Goal: Use online tool/utility: Utilize a website feature to perform a specific function

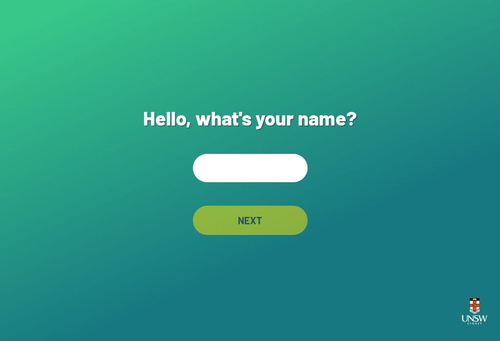
click at [230, 170] on input "text" at bounding box center [250, 168] width 115 height 28
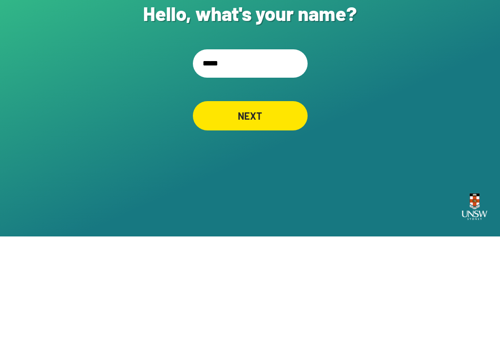
type input "******"
click at [287, 206] on div "NEXT" at bounding box center [250, 220] width 112 height 29
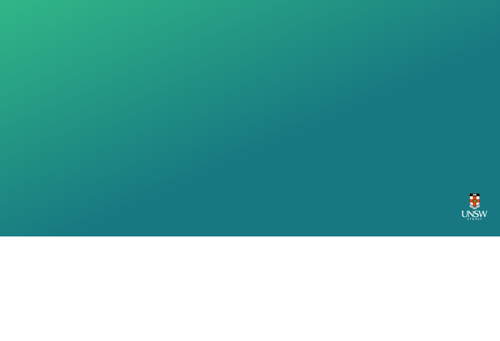
scroll to position [15, 0]
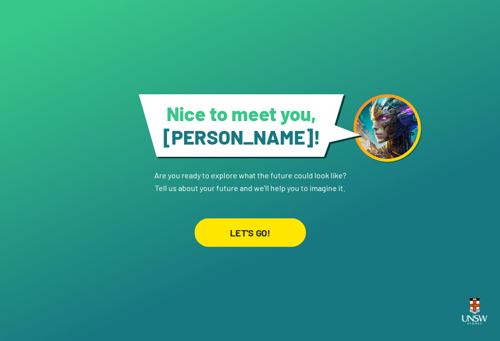
click at [245, 236] on div "LET'S GO!" at bounding box center [249, 232] width 111 height 28
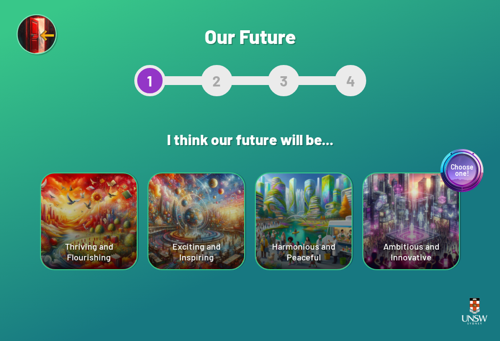
click at [435, 196] on div "Choose one! Ambitious and Innovative" at bounding box center [411, 221] width 96 height 96
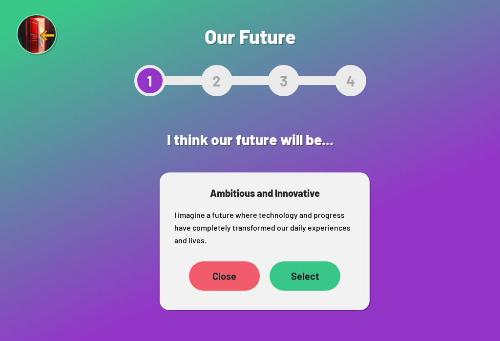
click at [318, 273] on div "Select" at bounding box center [305, 275] width 71 height 29
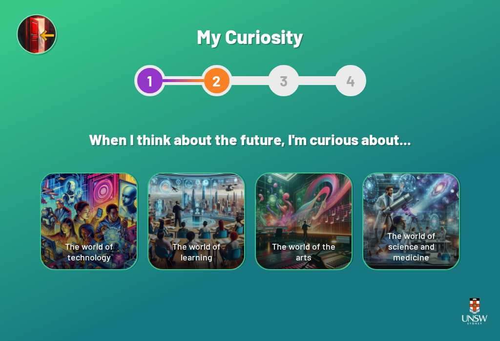
click at [287, 221] on div "The world of the arts" at bounding box center [304, 221] width 96 height 96
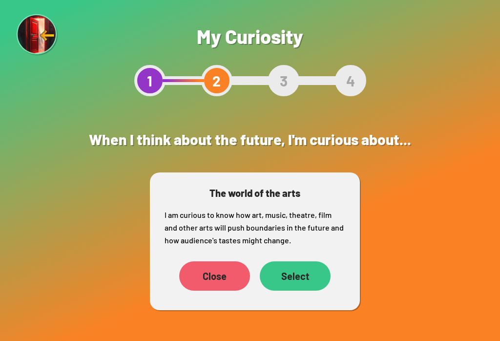
click at [304, 277] on div "Select" at bounding box center [295, 275] width 71 height 29
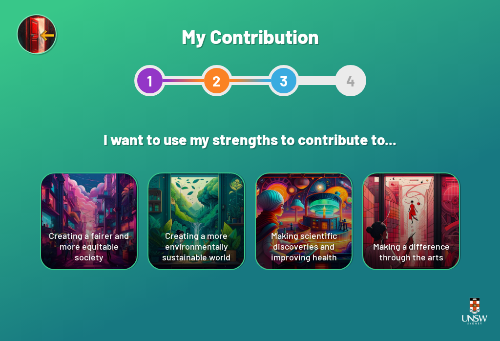
click at [411, 206] on div "Making a difference through the arts" at bounding box center [411, 221] width 96 height 96
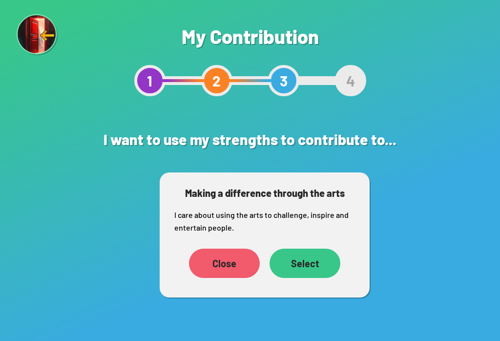
click at [309, 246] on div "Close Select" at bounding box center [264, 263] width 181 height 39
click at [297, 249] on div "Select" at bounding box center [305, 263] width 71 height 29
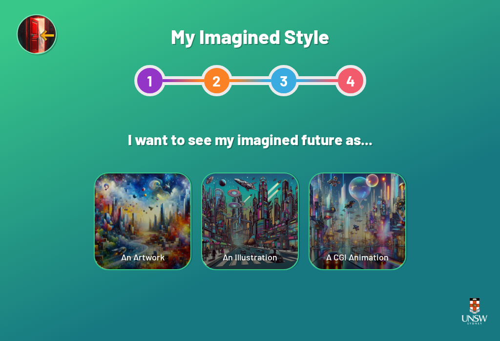
click at [294, 251] on div "An Illustration" at bounding box center [250, 221] width 96 height 96
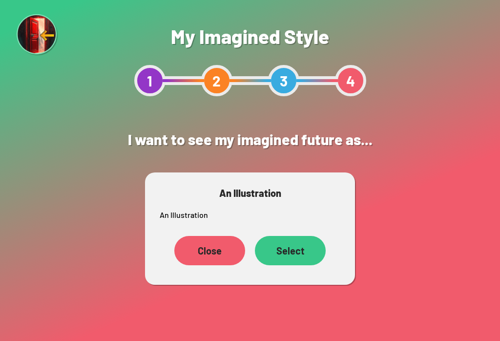
click at [205, 237] on div "Close" at bounding box center [209, 250] width 71 height 29
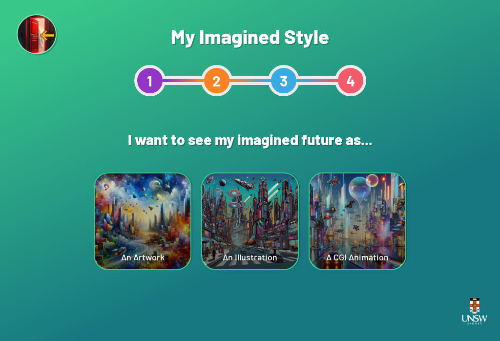
click at [154, 219] on div "An Artwork" at bounding box center [143, 221] width 96 height 96
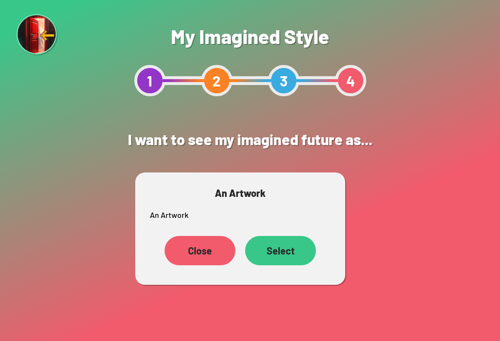
click at [288, 240] on div "Select" at bounding box center [280, 250] width 71 height 29
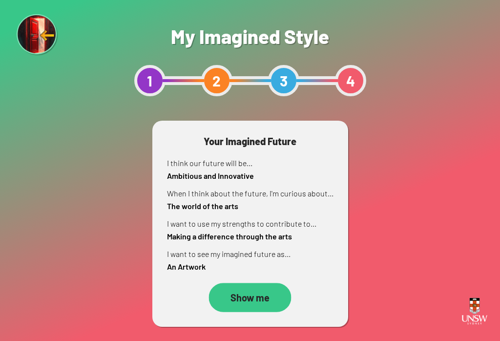
click at [277, 300] on div "Show me" at bounding box center [250, 297] width 83 height 29
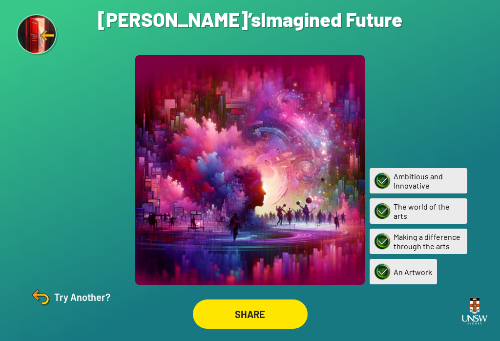
click at [61, 309] on div "Try Another?" at bounding box center [70, 296] width 82 height 23
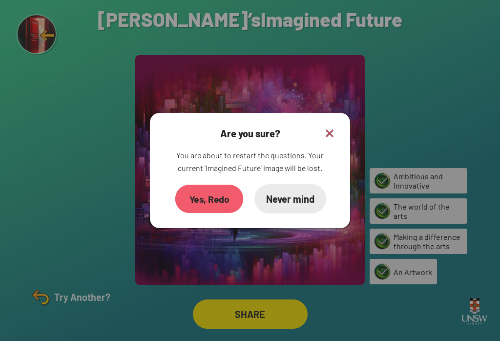
click at [201, 210] on div "Yes, Redo" at bounding box center [209, 199] width 68 height 28
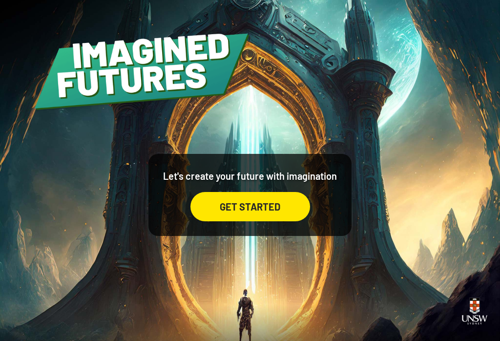
click at [268, 205] on div "GET STARTED" at bounding box center [250, 206] width 120 height 29
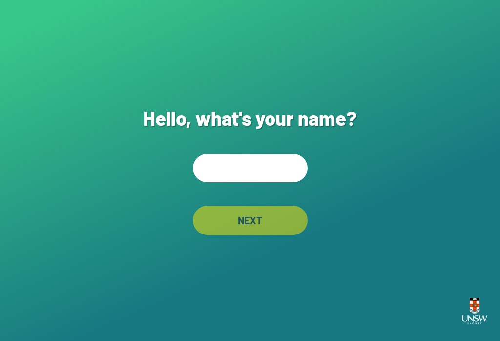
click at [264, 176] on input "text" at bounding box center [250, 168] width 115 height 28
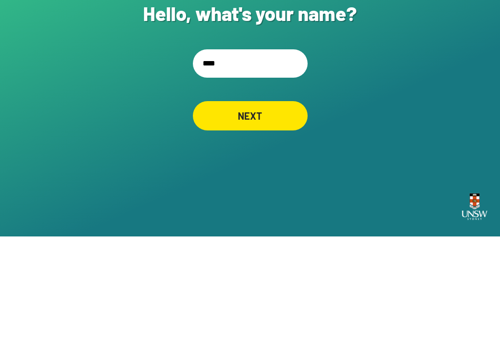
type input "*****"
click at [285, 206] on div "NEXT" at bounding box center [250, 220] width 115 height 29
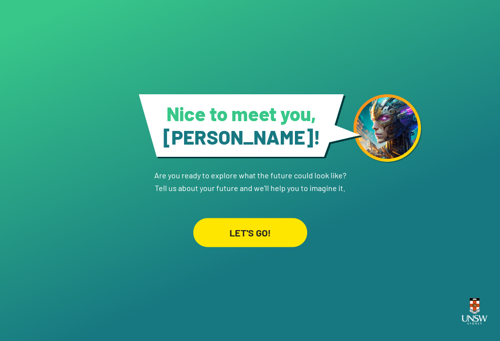
click at [247, 229] on div "LET'S GO!" at bounding box center [250, 232] width 114 height 29
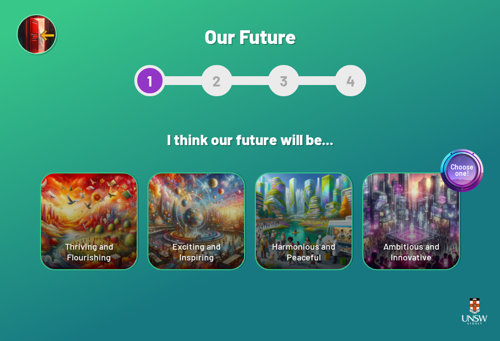
click at [287, 241] on div "Harmonious and Peaceful" at bounding box center [304, 221] width 96 height 96
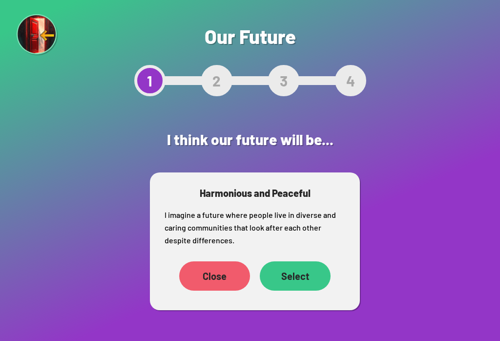
click at [296, 275] on div "Select" at bounding box center [295, 275] width 71 height 29
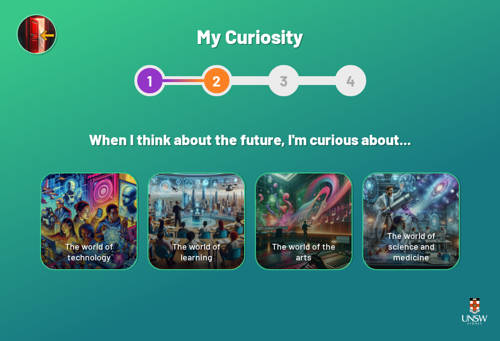
click at [70, 240] on div "The world of technology" at bounding box center [89, 221] width 96 height 96
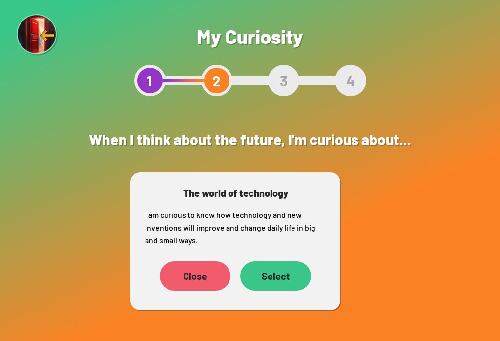
click at [250, 274] on div "Select" at bounding box center [275, 275] width 71 height 29
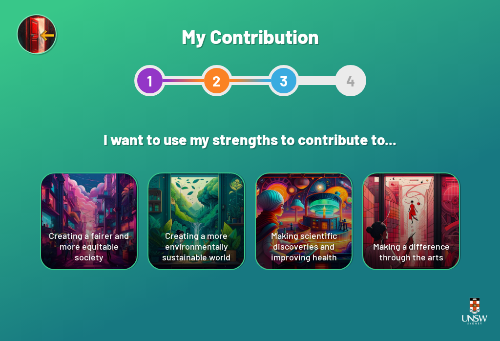
click at [179, 234] on div "Creating a more environmentally sustainable world" at bounding box center [196, 221] width 96 height 96
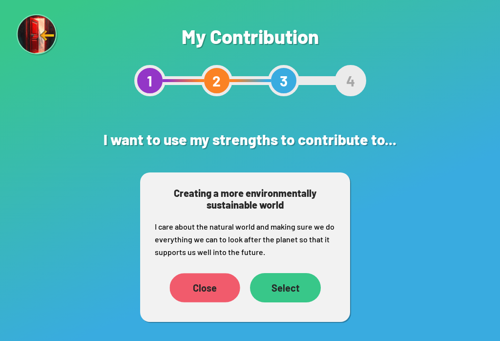
click at [193, 294] on div "Close" at bounding box center [204, 287] width 70 height 29
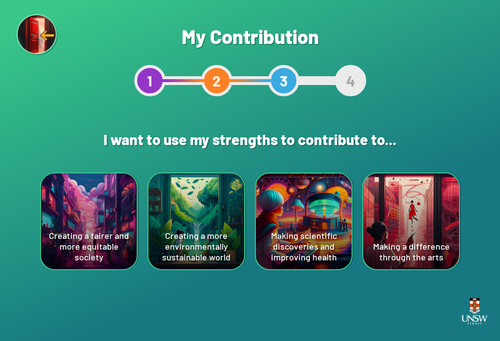
click at [191, 226] on div "Creating a more environmentally sustainable world" at bounding box center [196, 221] width 96 height 96
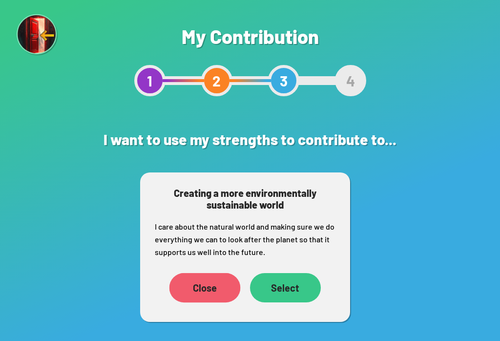
click at [283, 294] on div "Select" at bounding box center [285, 287] width 71 height 29
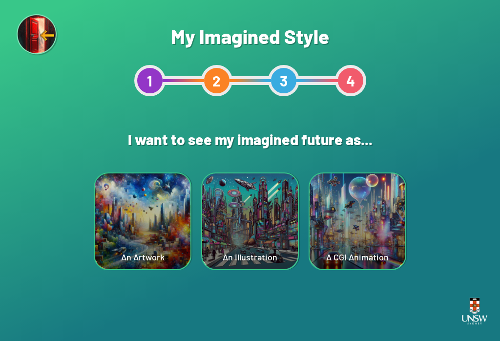
click at [358, 251] on div "A CGI Animation" at bounding box center [358, 221] width 96 height 96
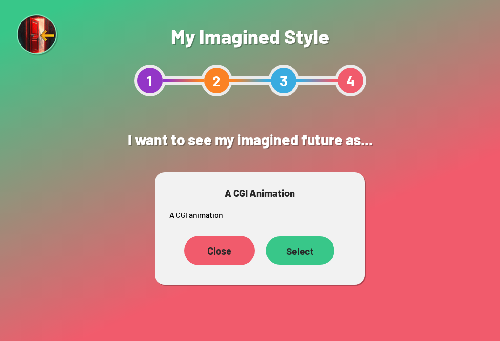
click at [299, 264] on div "Select" at bounding box center [300, 250] width 69 height 28
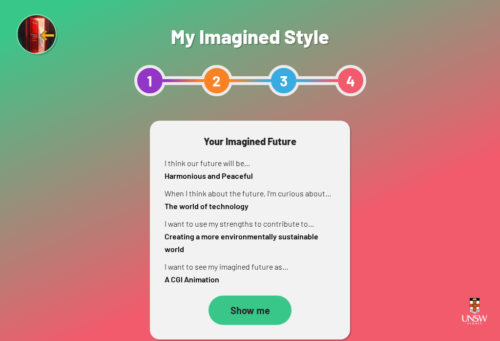
click at [235, 306] on div "Show me" at bounding box center [250, 310] width 83 height 29
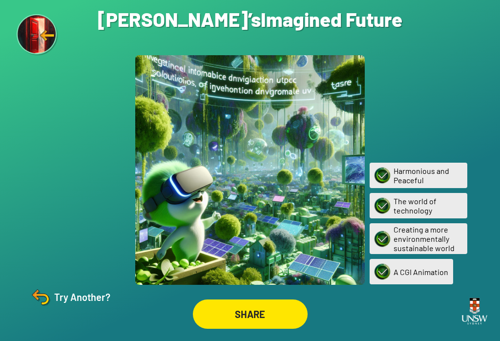
click at [72, 309] on div "Try Another?" at bounding box center [70, 296] width 82 height 23
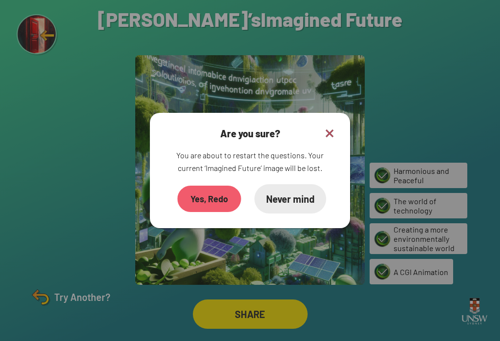
click at [197, 212] on div "Yes, Redo" at bounding box center [209, 199] width 64 height 26
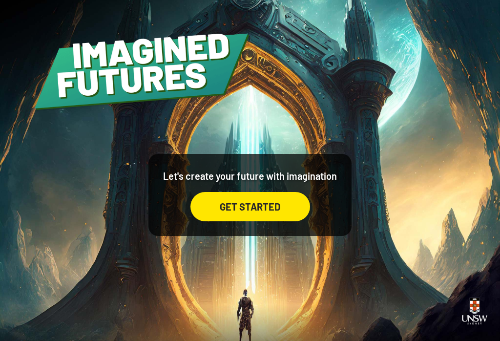
click at [305, 209] on div "GET STARTED" at bounding box center [250, 206] width 120 height 29
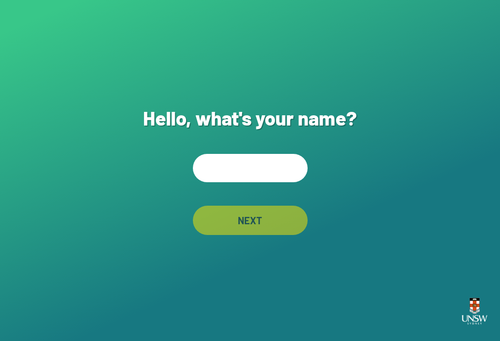
click at [253, 180] on input "text" at bounding box center [250, 168] width 115 height 28
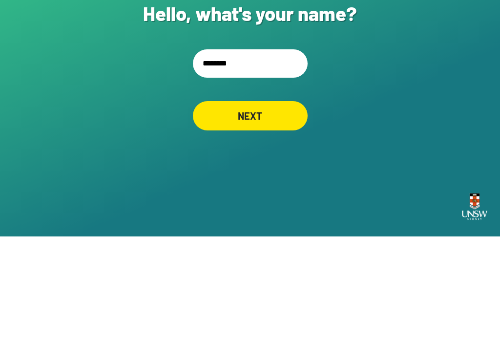
type input "*********"
click at [276, 206] on div "NEXT" at bounding box center [249, 220] width 113 height 29
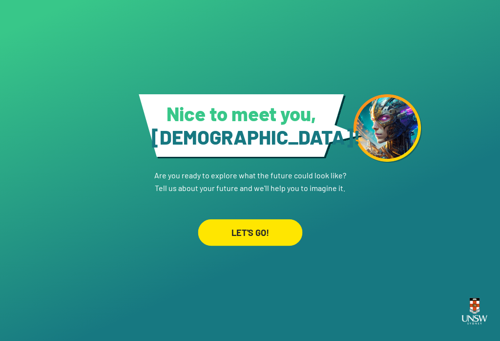
click at [214, 221] on div "LET'S GO!" at bounding box center [250, 232] width 105 height 27
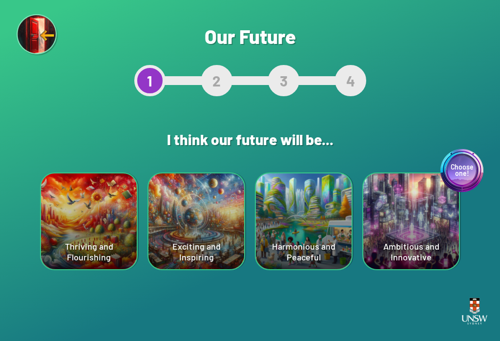
click at [284, 222] on div "Harmonious and Peaceful" at bounding box center [304, 221] width 96 height 96
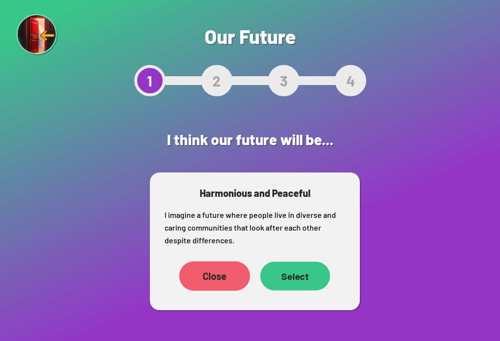
click at [306, 278] on div "Select" at bounding box center [295, 275] width 70 height 29
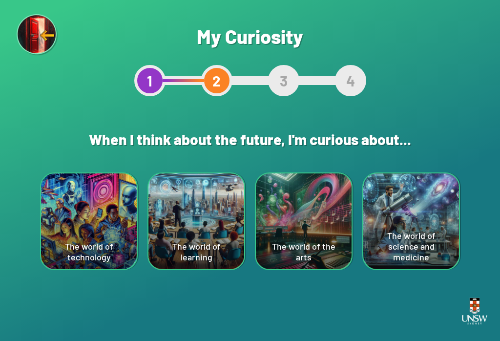
click at [286, 249] on div "The world of the arts" at bounding box center [304, 221] width 96 height 96
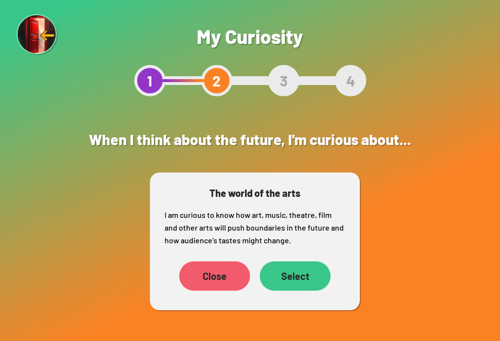
click at [307, 273] on div "Select" at bounding box center [295, 275] width 71 height 29
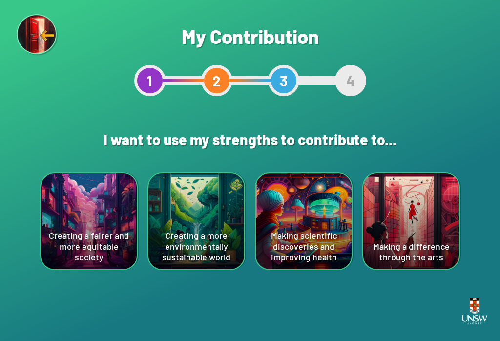
click at [83, 235] on div "Creating a fairer and more equitable society" at bounding box center [89, 221] width 96 height 96
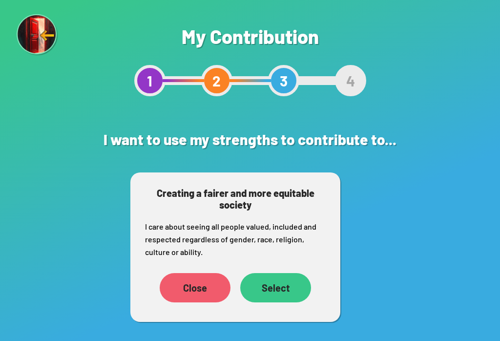
click at [260, 283] on div "Select" at bounding box center [275, 287] width 71 height 29
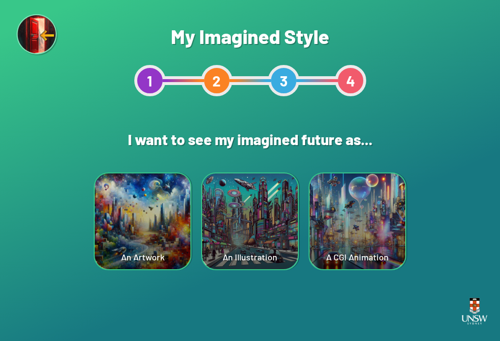
click at [108, 242] on div "An Artwork" at bounding box center [143, 221] width 96 height 96
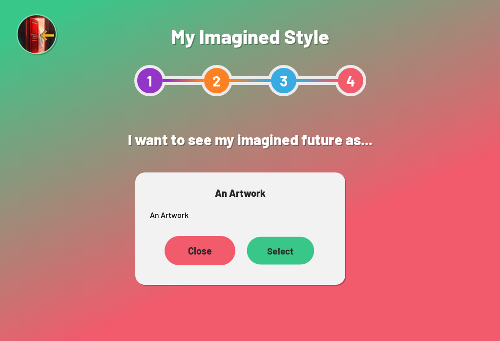
click at [277, 253] on div "Select" at bounding box center [280, 250] width 67 height 28
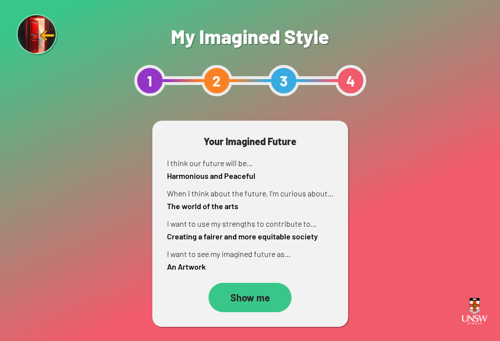
click at [278, 297] on div "Show me" at bounding box center [250, 297] width 83 height 29
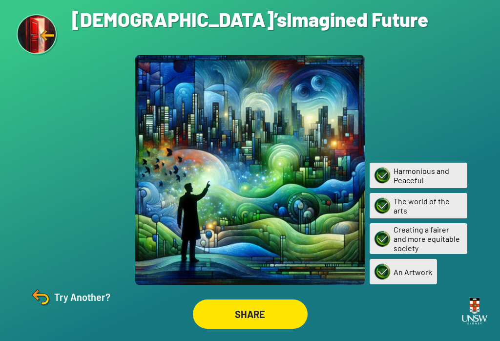
click at [490, 314] on img at bounding box center [474, 311] width 33 height 38
click at [244, 311] on div "SHARE" at bounding box center [249, 314] width 111 height 28
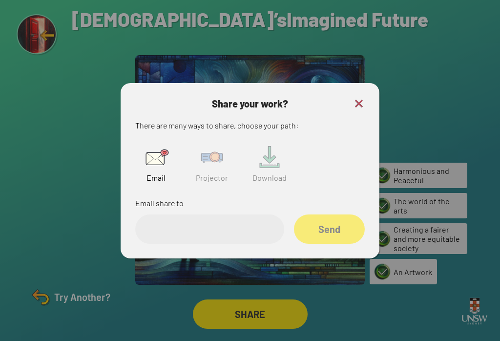
click at [203, 168] on img at bounding box center [211, 157] width 31 height 31
click at [218, 239] on input "text" at bounding box center [209, 228] width 149 height 29
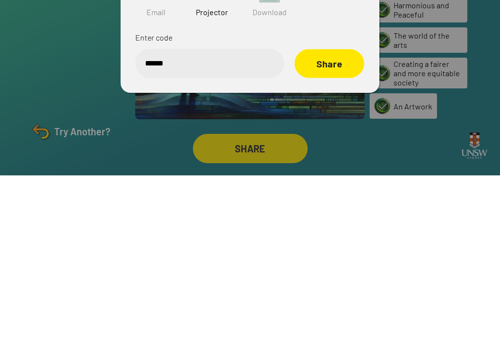
type input "******"
click at [339, 214] on div "Share" at bounding box center [330, 228] width 70 height 29
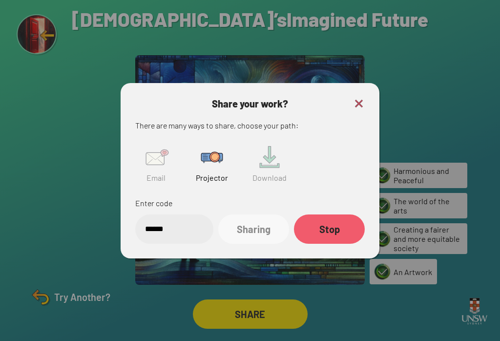
click at [350, 98] on h3 "Share your work?" at bounding box center [250, 104] width 230 height 12
click at [366, 83] on div "Share your work? There are many ways to share, choose your path: Email Projecto…" at bounding box center [250, 170] width 259 height 175
click at [354, 84] on div "Share your work? There are many ways to share, choose your path: Email Projecto…" at bounding box center [250, 170] width 259 height 175
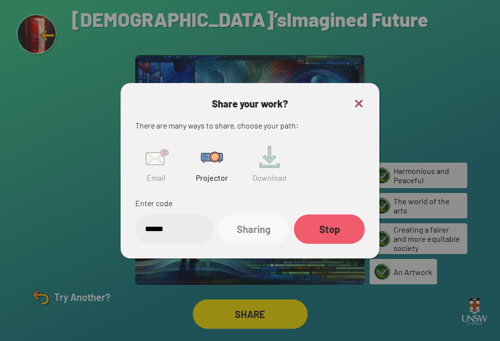
click at [354, 101] on img at bounding box center [359, 104] width 12 height 12
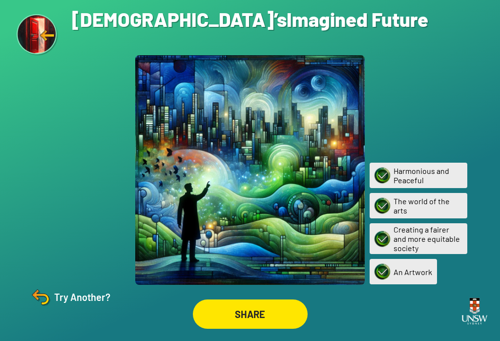
click at [45, 300] on img at bounding box center [40, 296] width 23 height 23
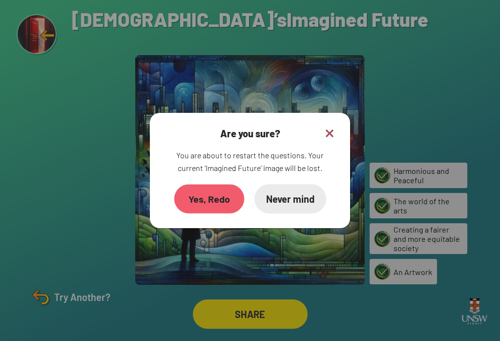
click at [194, 185] on div "Yes, Redo" at bounding box center [209, 198] width 70 height 29
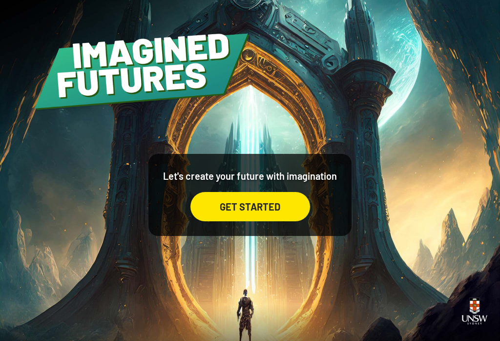
click at [271, 221] on div "GET STARTED" at bounding box center [250, 206] width 120 height 29
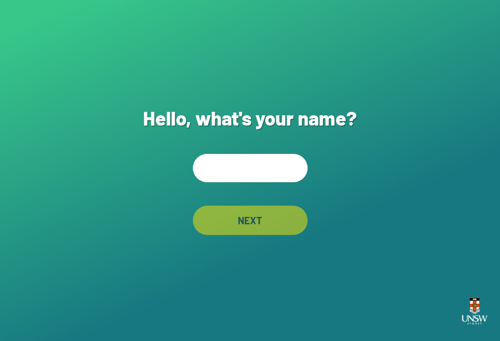
click at [264, 182] on input "text" at bounding box center [250, 168] width 115 height 28
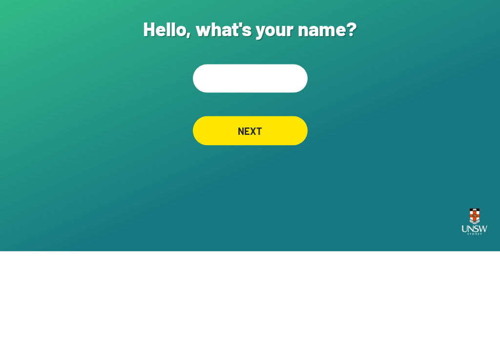
type input "**"
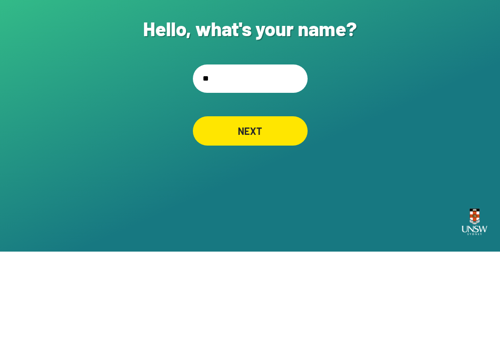
click at [281, 206] on div "NEXT" at bounding box center [250, 220] width 115 height 29
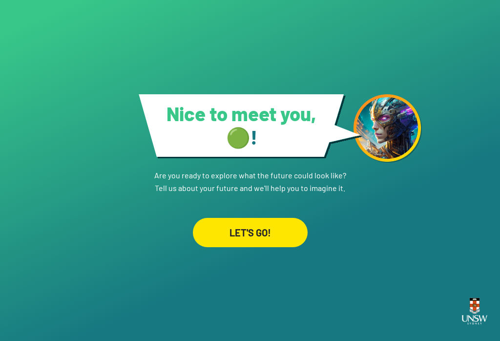
click at [284, 221] on div "LET'S GO!" at bounding box center [250, 232] width 115 height 29
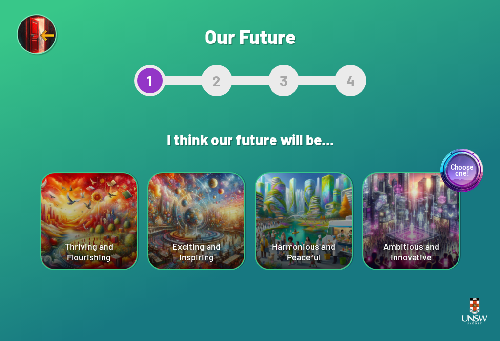
click at [418, 191] on div "Choose one! Ambitious and Innovative" at bounding box center [411, 221] width 96 height 96
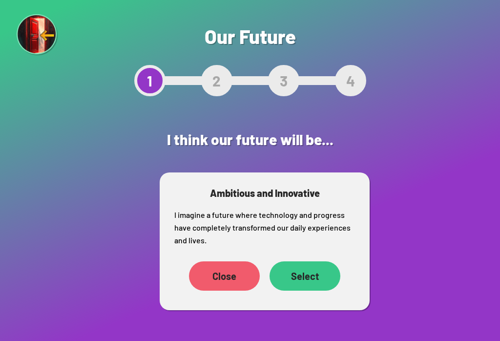
click at [313, 287] on div "Select" at bounding box center [305, 275] width 71 height 29
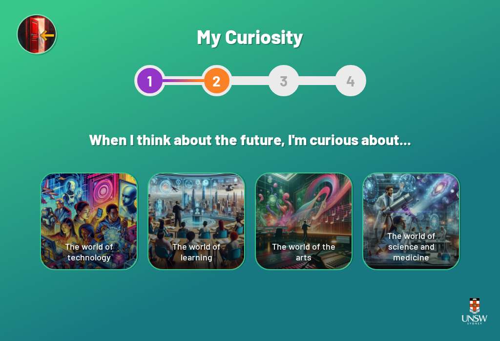
click at [193, 219] on div "The world of learning" at bounding box center [196, 221] width 96 height 96
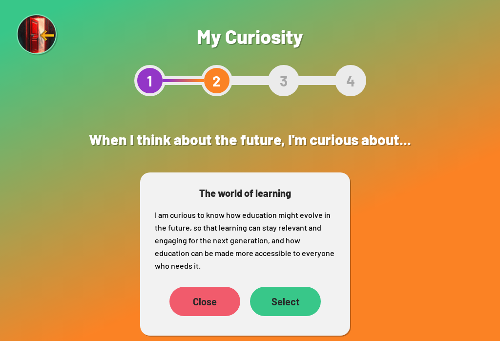
click at [212, 301] on div "Close" at bounding box center [204, 301] width 71 height 29
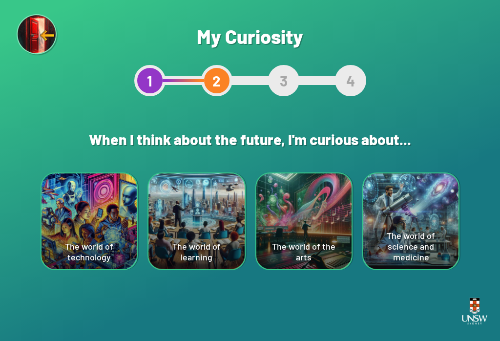
click at [73, 219] on div "The world of technology" at bounding box center [89, 221] width 95 height 96
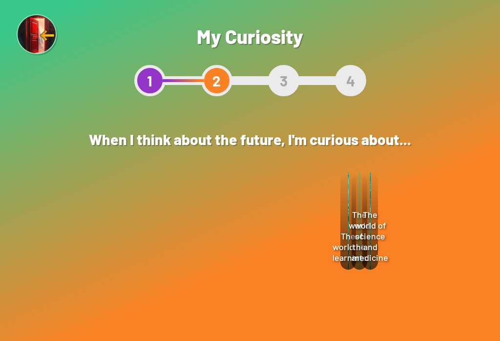
click at [297, 281] on div "Select" at bounding box center [274, 276] width 70 height 30
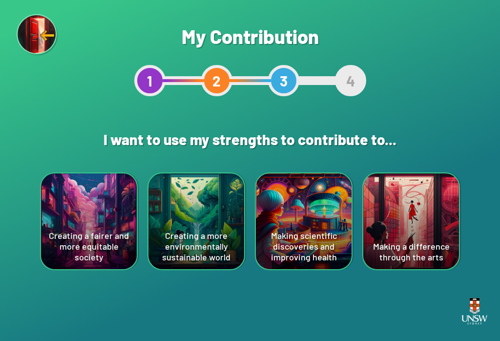
click at [423, 211] on div "Making a difference through the arts" at bounding box center [411, 221] width 96 height 96
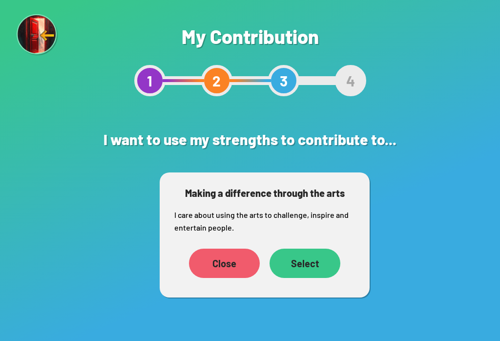
click at [327, 270] on div "Select" at bounding box center [305, 263] width 71 height 29
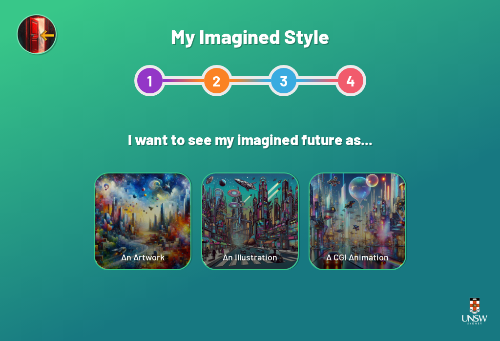
click at [163, 234] on div "An Artwork" at bounding box center [143, 221] width 96 height 96
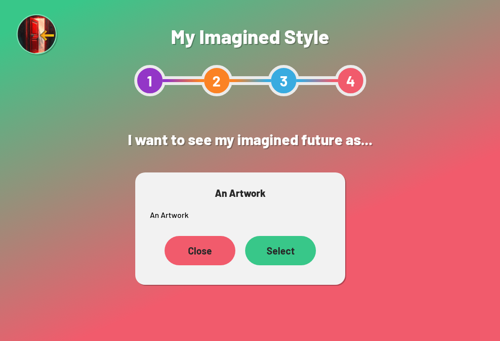
click at [192, 248] on div "Close" at bounding box center [200, 250] width 71 height 29
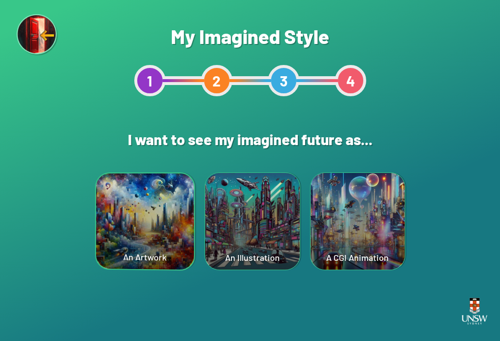
click at [376, 211] on div "A CGI Animation" at bounding box center [358, 221] width 94 height 97
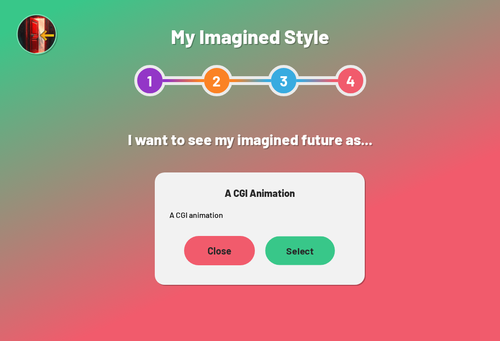
click at [310, 255] on div "Select" at bounding box center [300, 250] width 70 height 29
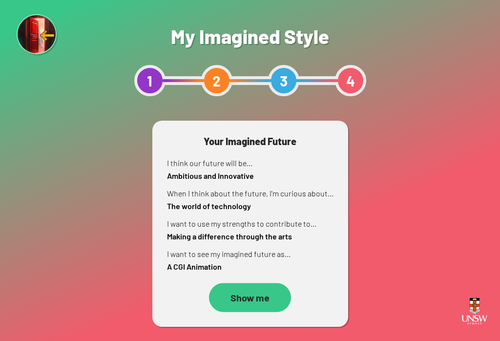
click at [269, 299] on div "Show me" at bounding box center [250, 297] width 82 height 29
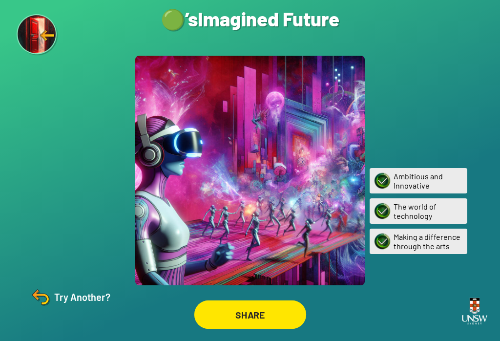
click at [284, 320] on div "SHARE" at bounding box center [250, 314] width 112 height 29
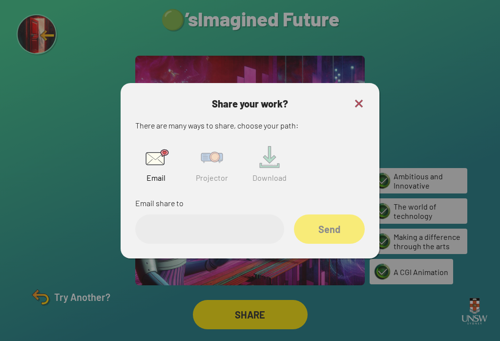
click at [209, 161] on img at bounding box center [211, 157] width 31 height 31
click at [245, 228] on input "text" at bounding box center [209, 228] width 149 height 29
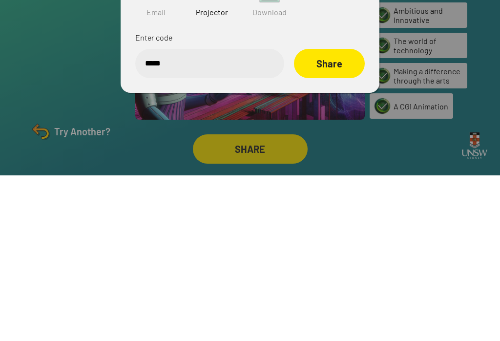
type input "******"
click at [345, 214] on div "Share" at bounding box center [329, 228] width 71 height 29
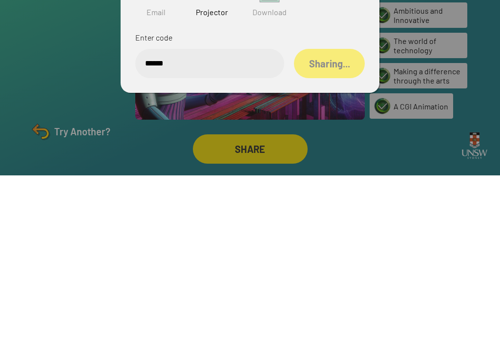
scroll to position [15, 0]
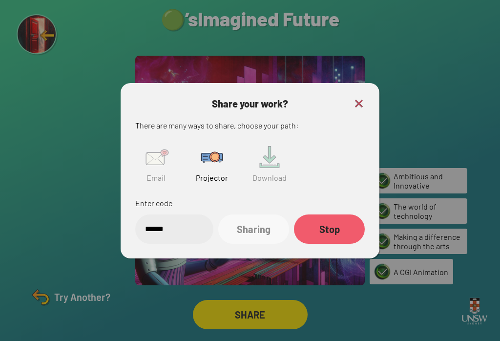
click at [50, 307] on div at bounding box center [250, 170] width 500 height 341
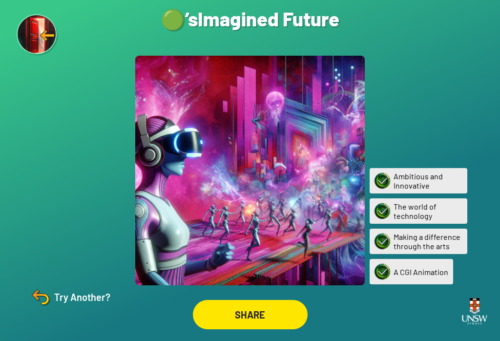
click at [64, 299] on div "Try Another?" at bounding box center [70, 296] width 82 height 23
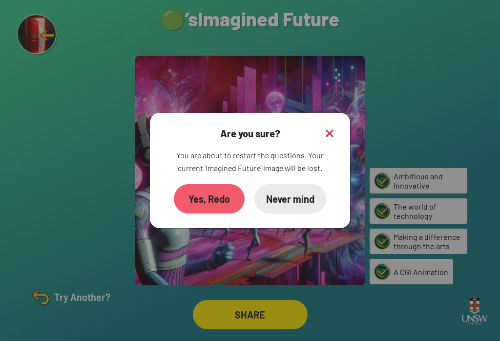
click at [213, 198] on div "Yes, Redo" at bounding box center [209, 198] width 71 height 29
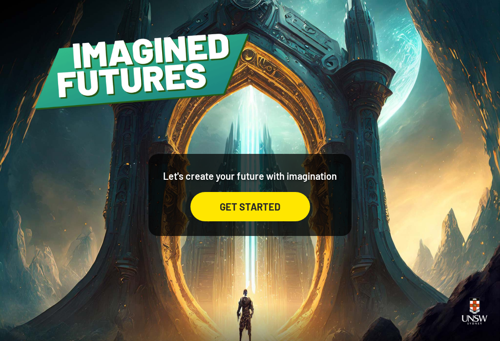
click at [278, 207] on div "GET STARTED" at bounding box center [250, 206] width 120 height 29
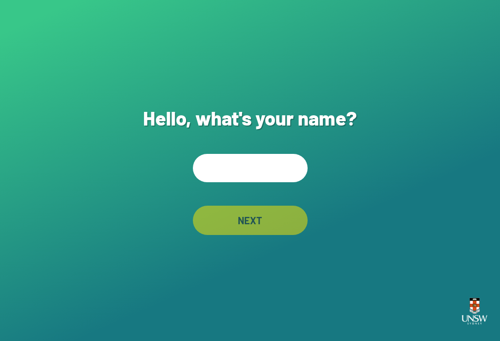
click at [287, 173] on input "text" at bounding box center [250, 168] width 115 height 28
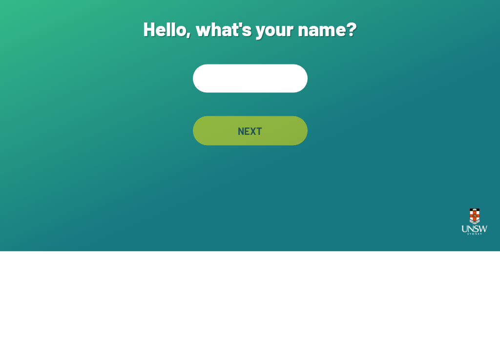
type input "*"
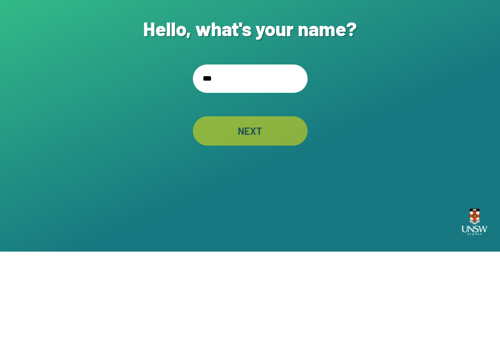
type input "****"
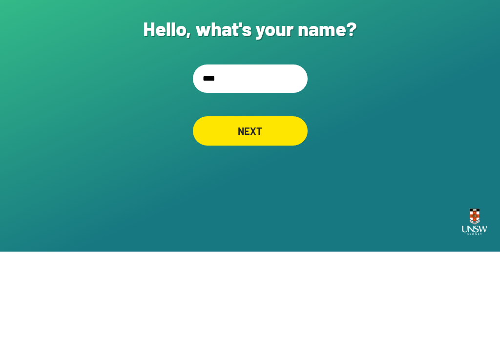
click at [280, 206] on div "NEXT" at bounding box center [250, 220] width 115 height 29
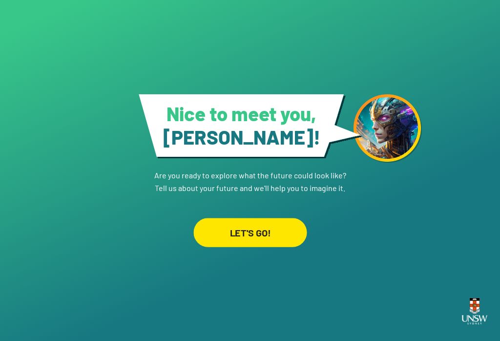
click at [270, 222] on div "LET'S GO!" at bounding box center [249, 232] width 113 height 29
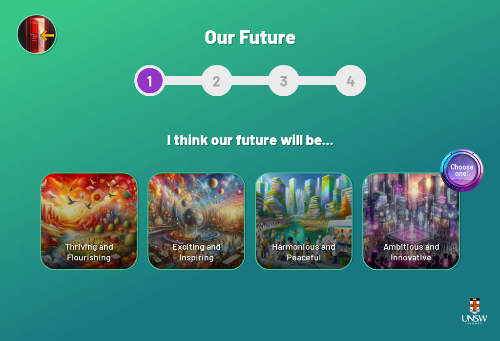
click at [416, 196] on div "Choose one! Ambitious and Innovative" at bounding box center [411, 221] width 96 height 96
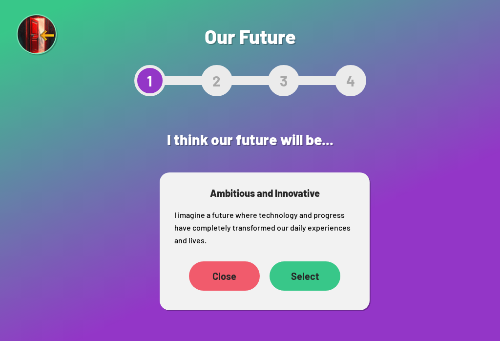
click at [311, 280] on div "Select" at bounding box center [305, 275] width 71 height 29
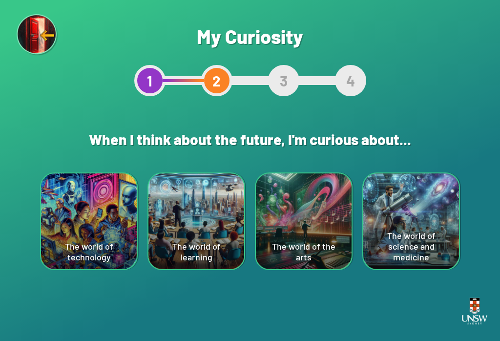
click at [422, 202] on div "The world of science and medicine" at bounding box center [411, 221] width 96 height 96
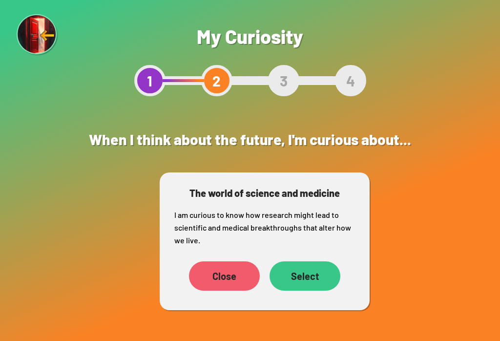
click at [319, 278] on div "Select" at bounding box center [305, 275] width 71 height 29
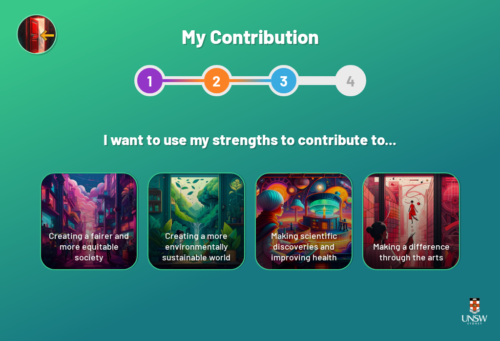
click at [285, 201] on div "Making scientific discoveries and improving health" at bounding box center [304, 221] width 96 height 96
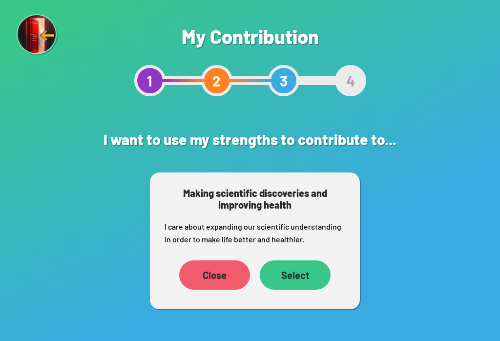
click at [300, 264] on div "Select" at bounding box center [295, 274] width 71 height 29
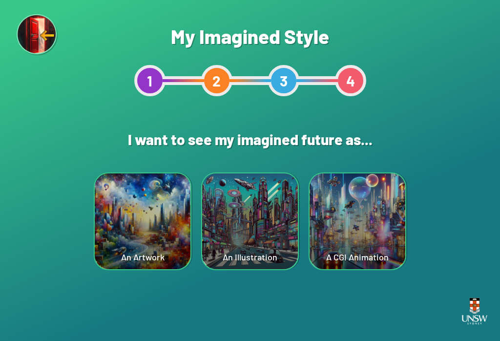
click at [370, 206] on div "A CGI Animation" at bounding box center [358, 221] width 96 height 96
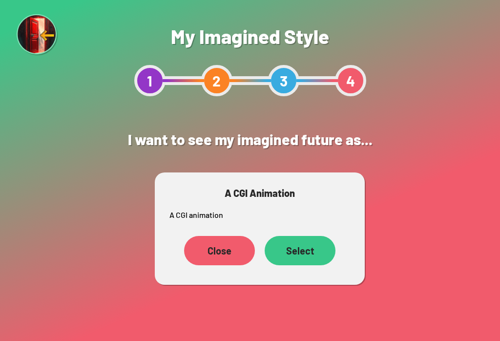
click at [317, 246] on div "Select" at bounding box center [300, 250] width 71 height 29
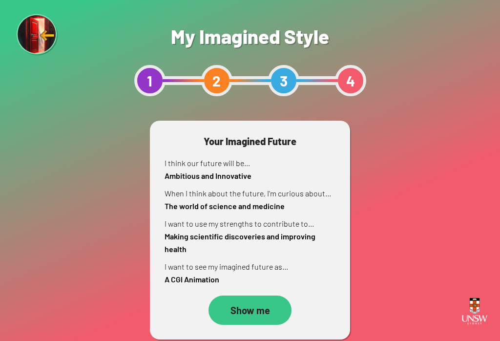
click at [276, 317] on div "Show me" at bounding box center [250, 310] width 83 height 29
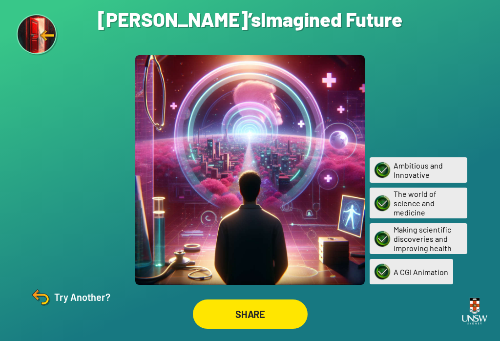
click at [285, 326] on div "SHARE" at bounding box center [250, 313] width 115 height 29
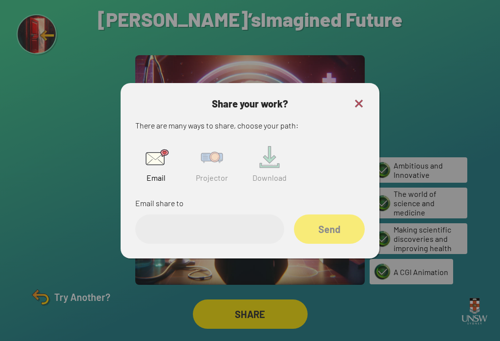
click at [220, 173] on img at bounding box center [211, 157] width 31 height 31
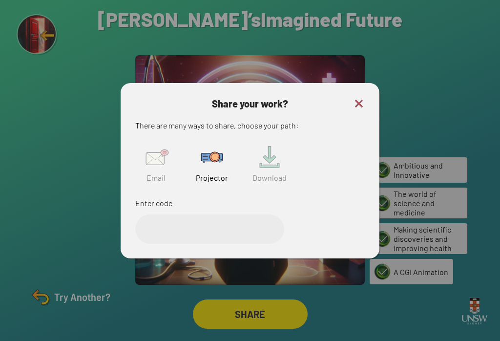
click at [224, 233] on input "text" at bounding box center [209, 228] width 149 height 29
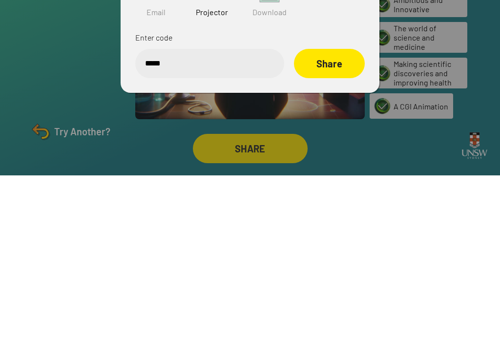
type input "******"
click at [342, 214] on div "Share" at bounding box center [329, 228] width 71 height 29
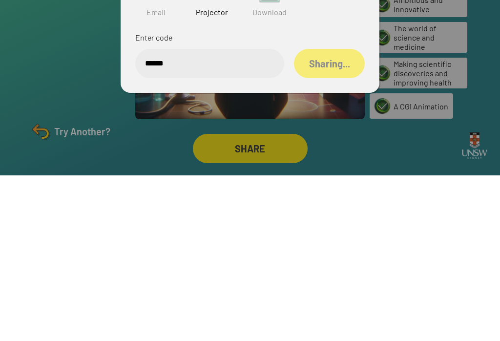
scroll to position [15, 0]
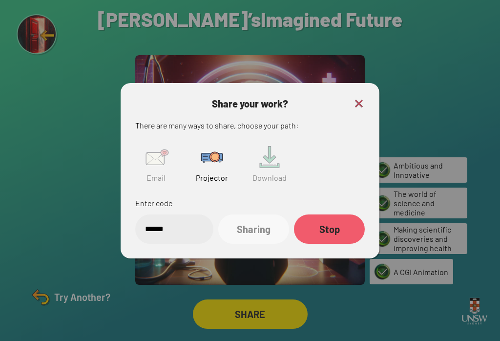
click at [361, 86] on div "Share your work? There are many ways to share, choose your path: Email Projecto…" at bounding box center [250, 170] width 259 height 175
click at [360, 98] on img at bounding box center [359, 104] width 12 height 12
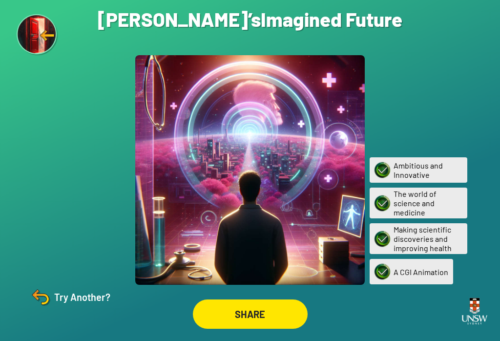
click at [49, 301] on img at bounding box center [40, 296] width 23 height 23
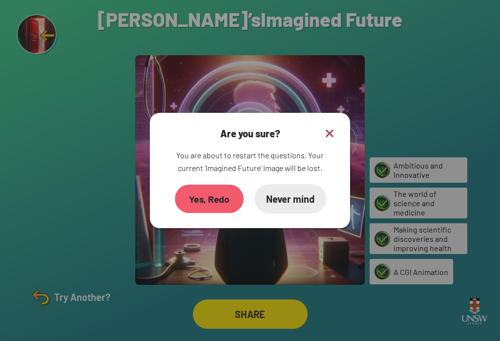
click at [210, 192] on div "Yes, Redo" at bounding box center [209, 199] width 69 height 28
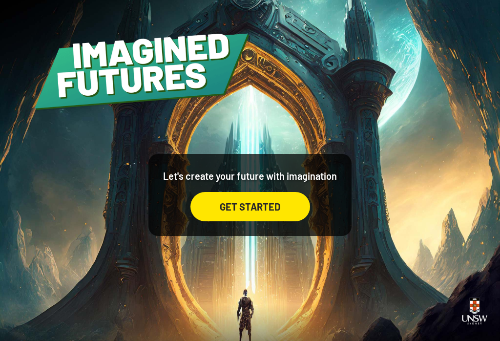
click at [291, 216] on div "GET STARTED" at bounding box center [250, 206] width 120 height 29
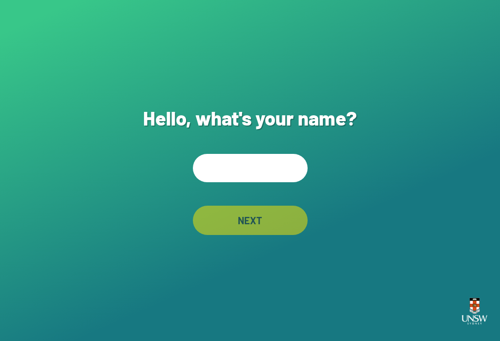
click at [282, 178] on input "text" at bounding box center [250, 168] width 115 height 28
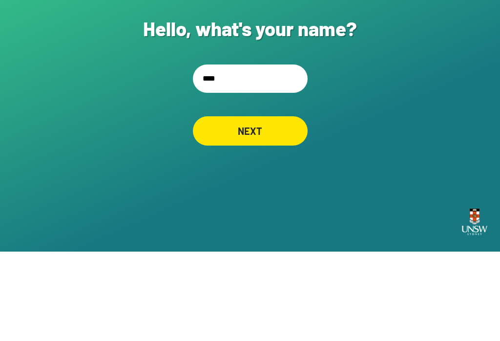
type input "*****"
click at [277, 206] on div "NEXT" at bounding box center [250, 220] width 114 height 29
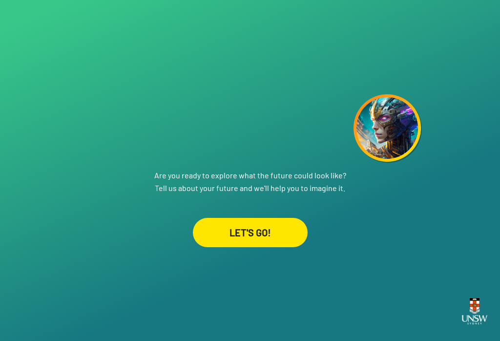
click at [276, 231] on div "LET'S GO!" at bounding box center [250, 232] width 115 height 29
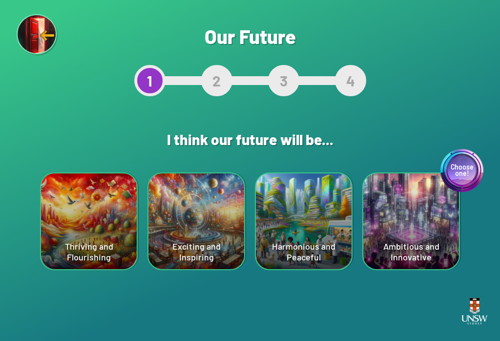
click at [327, 229] on div "Harmonious and Peaceful" at bounding box center [304, 221] width 96 height 96
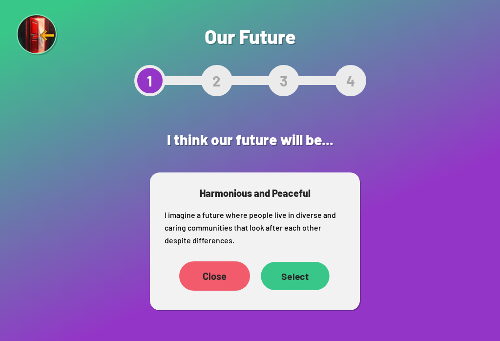
click at [320, 283] on div "Select" at bounding box center [295, 276] width 68 height 28
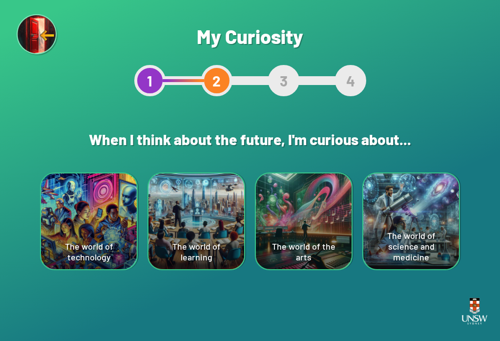
click at [76, 207] on div "The world of technology" at bounding box center [89, 221] width 96 height 96
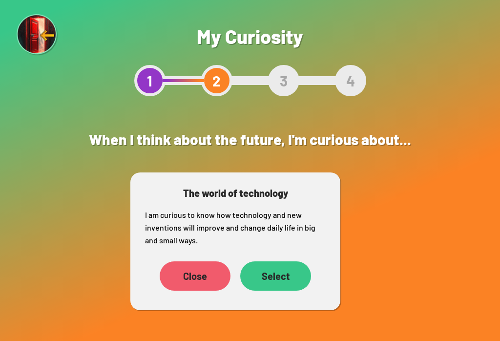
click at [289, 275] on div "Select" at bounding box center [275, 275] width 71 height 29
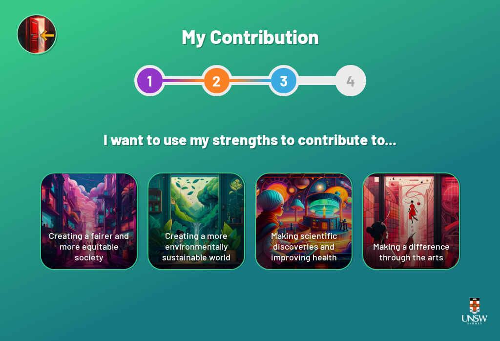
click at [171, 228] on div "Creating a more environmentally sustainable world" at bounding box center [196, 221] width 96 height 96
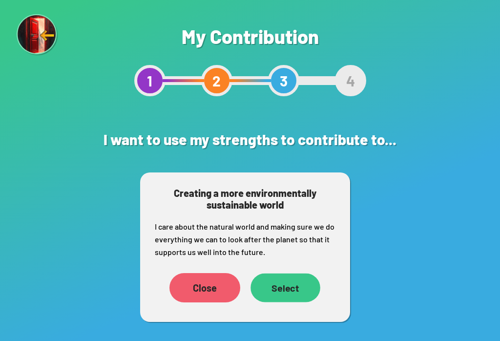
click at [297, 294] on div "Select" at bounding box center [286, 287] width 70 height 29
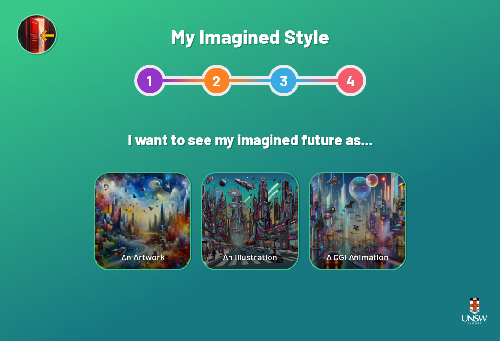
click at [364, 247] on div "A CGI Animation" at bounding box center [358, 221] width 96 height 96
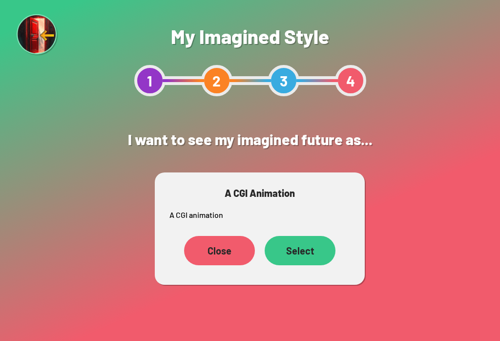
click at [304, 250] on div "Select" at bounding box center [300, 250] width 71 height 29
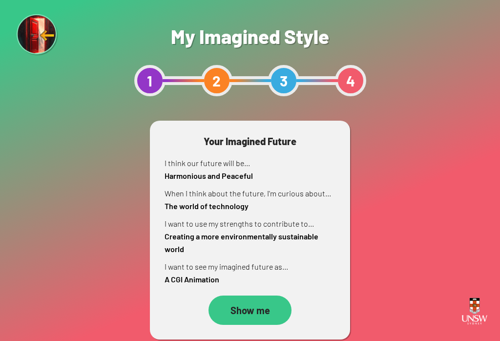
click at [270, 308] on div "Show me" at bounding box center [250, 310] width 83 height 29
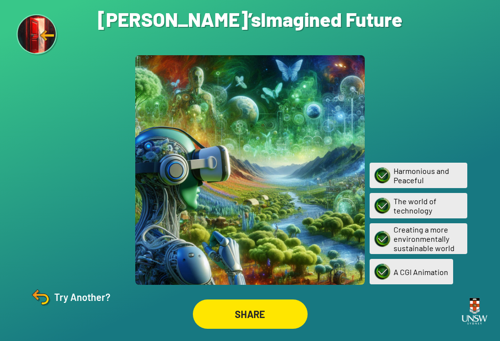
click at [473, 311] on img at bounding box center [474, 311] width 33 height 38
click at [272, 329] on div "SHARE" at bounding box center [250, 313] width 115 height 29
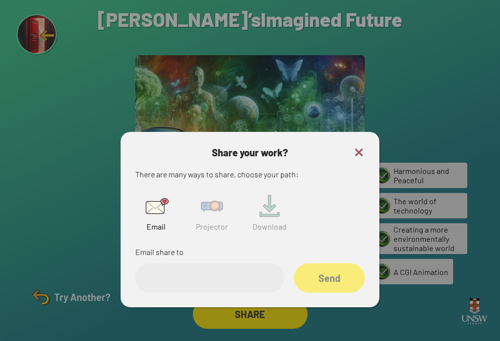
click at [272, 332] on div at bounding box center [250, 170] width 500 height 341
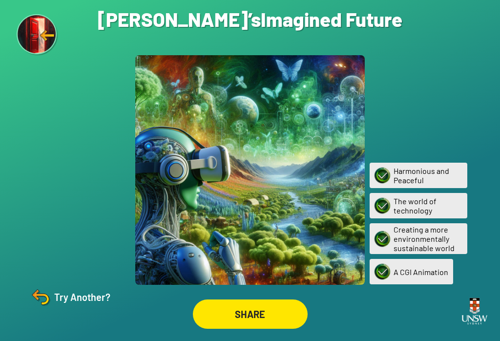
click at [280, 318] on div "SHARE" at bounding box center [250, 313] width 115 height 29
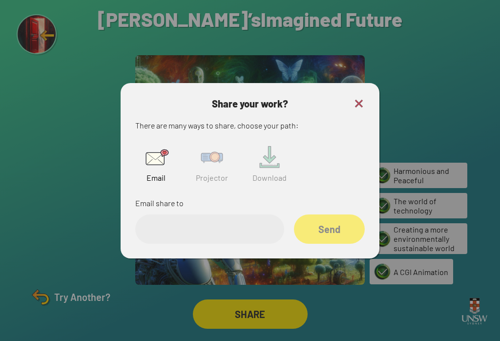
click at [207, 173] on img at bounding box center [211, 157] width 31 height 31
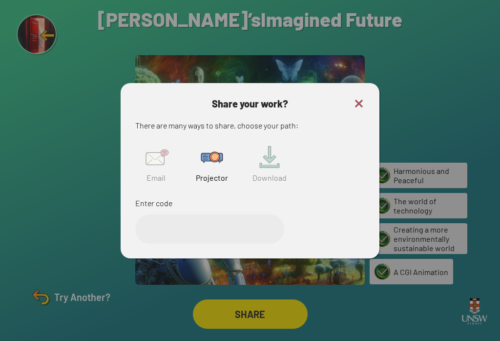
click at [212, 225] on input "text" at bounding box center [209, 228] width 149 height 29
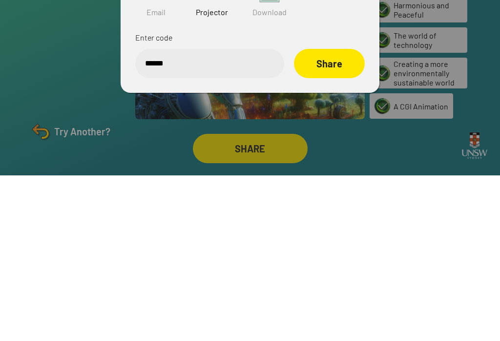
type input "******"
click at [340, 214] on div "Share" at bounding box center [329, 228] width 71 height 29
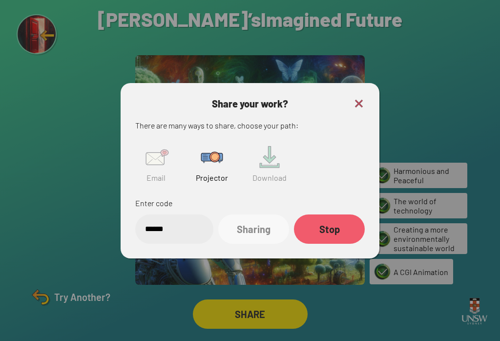
click at [347, 73] on div at bounding box center [250, 170] width 500 height 341
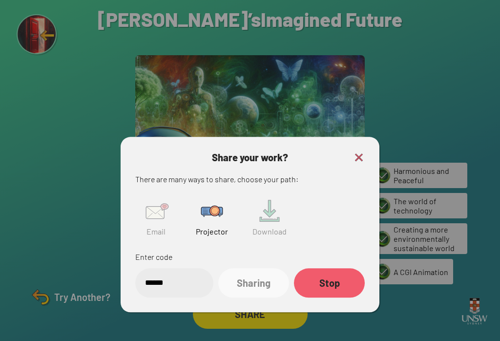
click at [371, 83] on div "Are you sure? You are about to restart the questions. Your current ‘Imagined Fu…" at bounding box center [250, 170] width 500 height 341
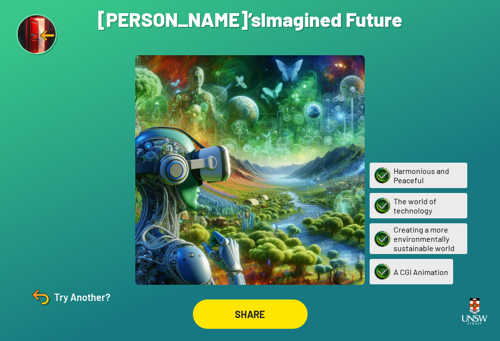
click at [57, 315] on div "Are you sure? You are about to restart the questions. Your current ‘Imagined Fu…" at bounding box center [250, 170] width 500 height 341
click at [42, 299] on img at bounding box center [40, 296] width 23 height 23
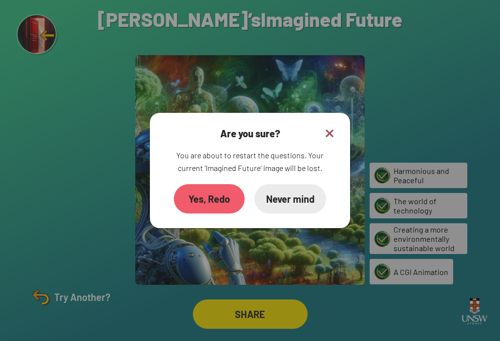
click at [232, 201] on div "Yes, Redo" at bounding box center [209, 198] width 71 height 29
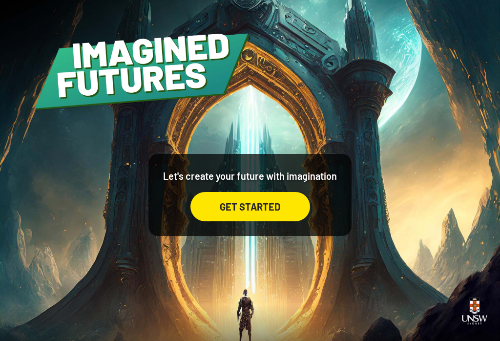
click at [223, 220] on div "GET STARTED" at bounding box center [250, 206] width 120 height 29
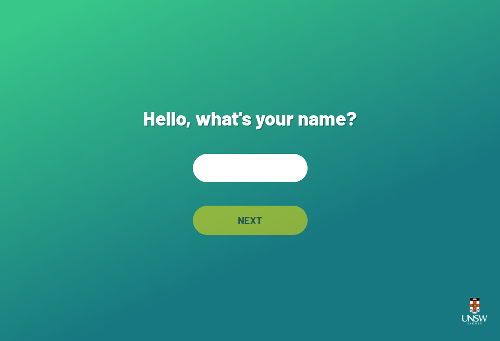
click at [290, 170] on input "text" at bounding box center [250, 168] width 115 height 28
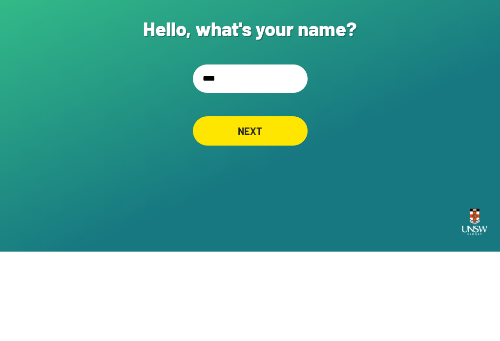
type input "*****"
click at [216, 206] on div "NEXT" at bounding box center [250, 220] width 112 height 28
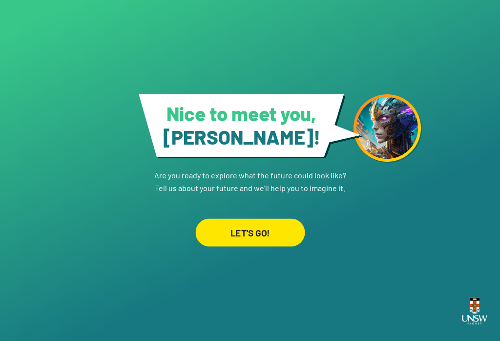
click at [232, 226] on div "LET'S GO!" at bounding box center [249, 232] width 109 height 28
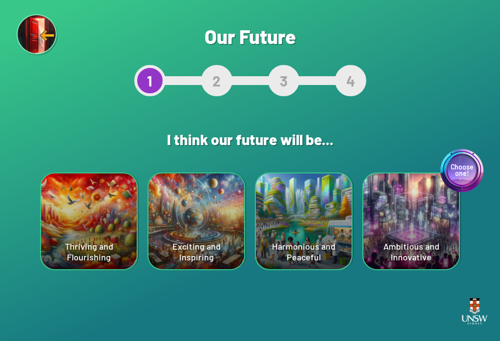
click at [65, 211] on div "Thriving and Flourishing" at bounding box center [89, 221] width 96 height 96
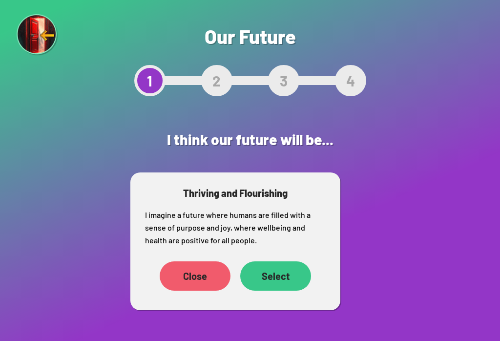
click at [266, 268] on div "Select" at bounding box center [275, 275] width 71 height 29
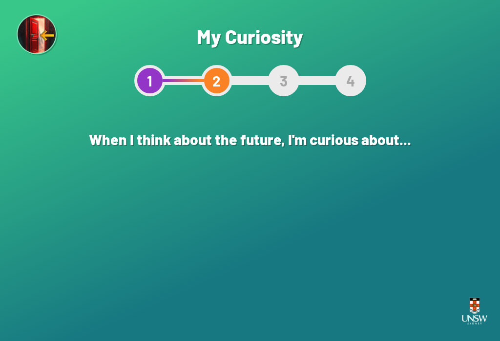
click at [258, 251] on div "The world of the arts" at bounding box center [304, 221] width 96 height 96
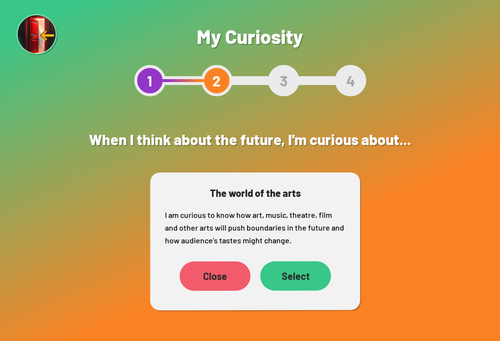
click at [289, 272] on div "Select" at bounding box center [295, 275] width 71 height 29
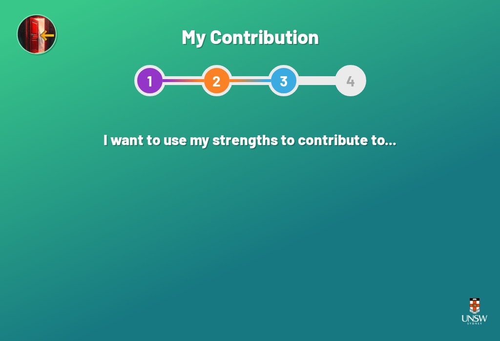
click at [198, 244] on div "Creating a more environmentally sustainable world" at bounding box center [196, 221] width 96 height 96
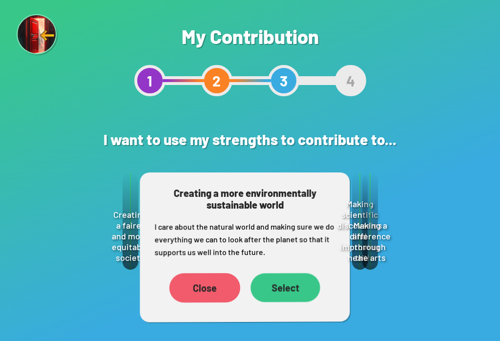
click at [286, 289] on div "Select" at bounding box center [285, 287] width 69 height 29
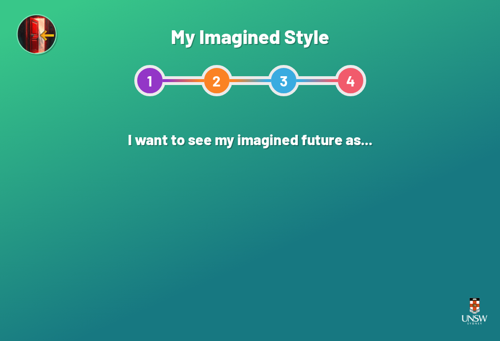
click at [379, 203] on div "A CGI Animation" at bounding box center [358, 221] width 96 height 96
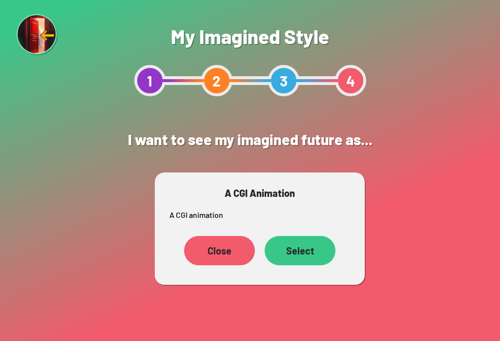
click at [297, 258] on div "Select" at bounding box center [300, 250] width 71 height 29
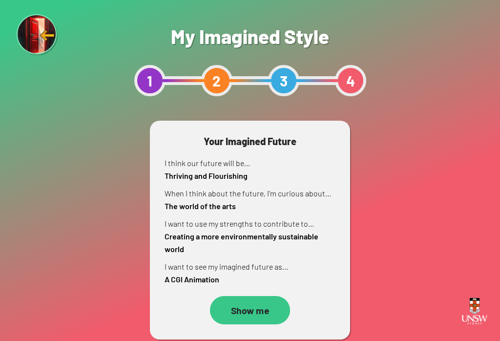
click at [234, 315] on div "Show me" at bounding box center [250, 310] width 80 height 28
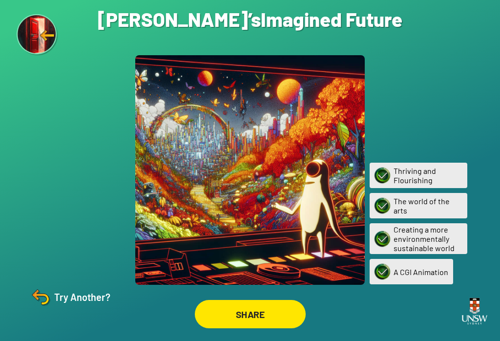
click at [286, 324] on div "SHARE" at bounding box center [249, 314] width 111 height 28
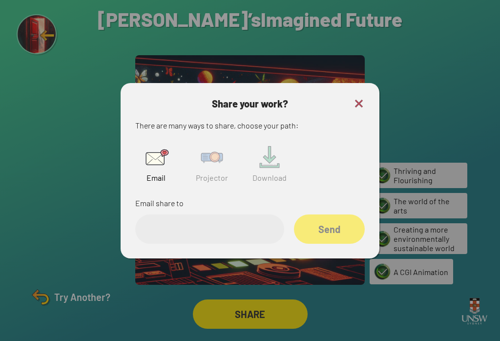
click at [221, 172] on img at bounding box center [211, 157] width 31 height 31
click at [240, 233] on input "text" at bounding box center [209, 228] width 149 height 29
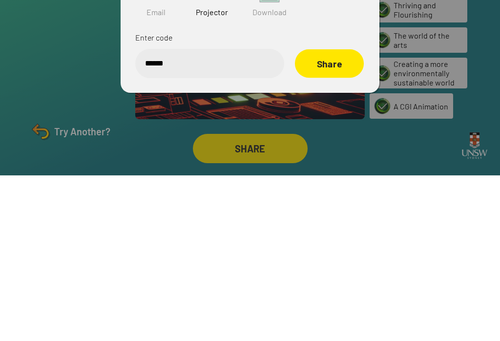
type input "******"
click at [344, 214] on div "Share" at bounding box center [329, 228] width 69 height 28
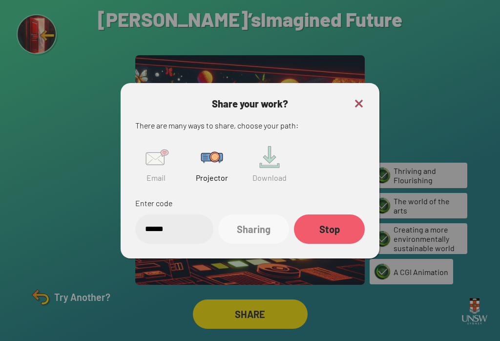
click at [427, 34] on div at bounding box center [250, 170] width 500 height 341
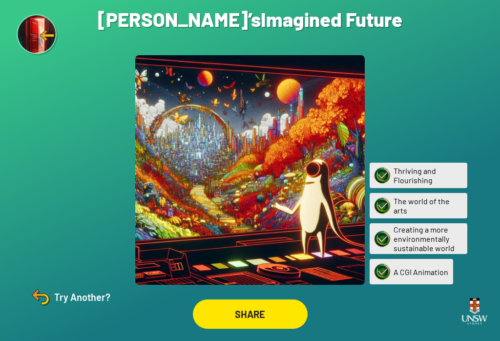
click at [26, 37] on img at bounding box center [38, 35] width 42 height 42
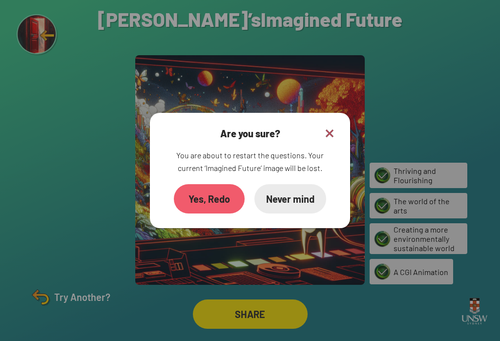
click at [194, 194] on div "Yes, Redo" at bounding box center [209, 198] width 71 height 29
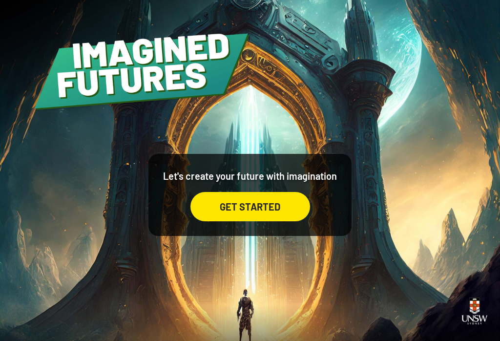
click at [21, 105] on div "Let's create your future with imagination GET STARTED" at bounding box center [250, 170] width 500 height 341
click at [278, 207] on div "GET STARTED" at bounding box center [250, 206] width 120 height 29
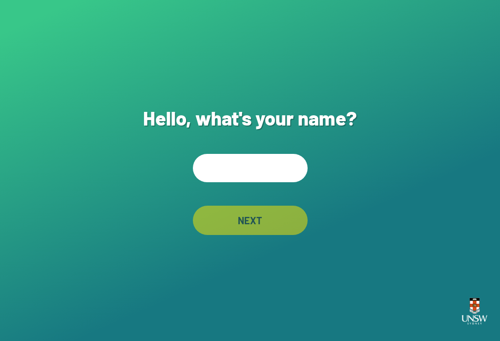
click at [288, 168] on input "text" at bounding box center [250, 168] width 115 height 28
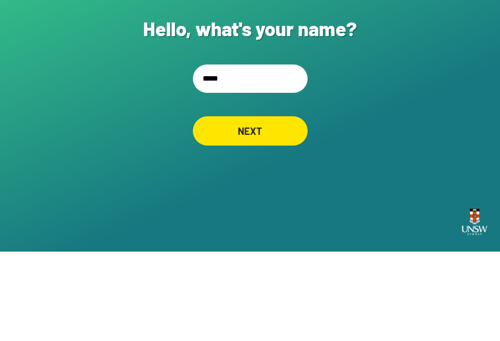
type input "******"
click at [283, 206] on div "NEXT" at bounding box center [249, 220] width 113 height 29
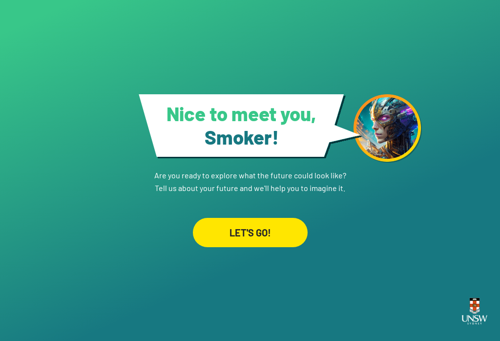
click at [274, 225] on div "LET'S GO!" at bounding box center [250, 232] width 115 height 29
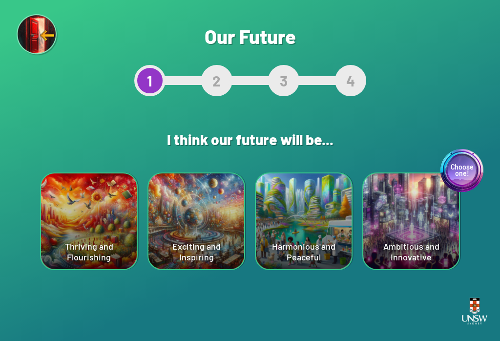
click at [321, 226] on div "Harmonious and Peaceful" at bounding box center [304, 221] width 96 height 96
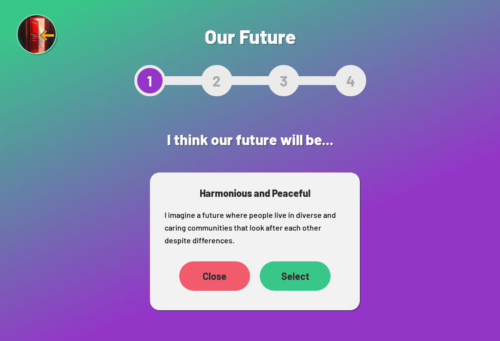
click at [307, 278] on div "Select" at bounding box center [295, 275] width 71 height 29
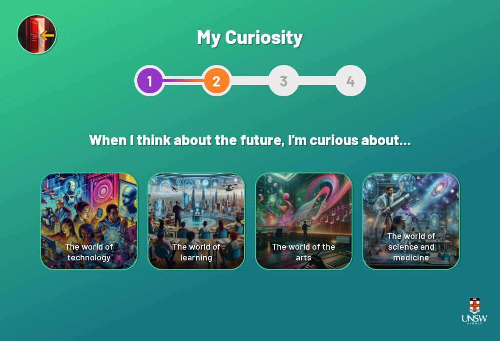
click at [96, 197] on div "The world of technology" at bounding box center [89, 221] width 96 height 96
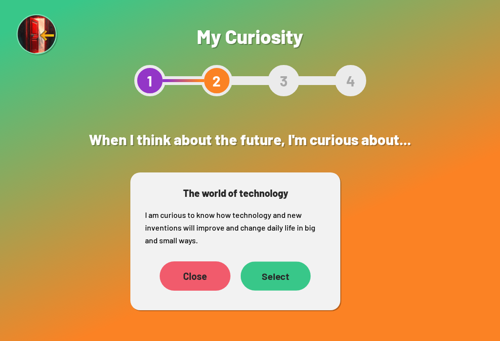
click at [289, 278] on div "Select" at bounding box center [276, 275] width 70 height 29
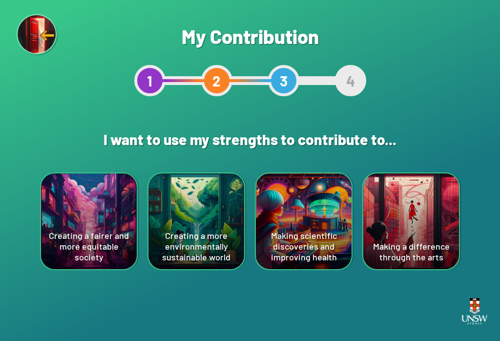
click at [214, 241] on div "Creating a more environmentally sustainable world" at bounding box center [196, 221] width 96 height 96
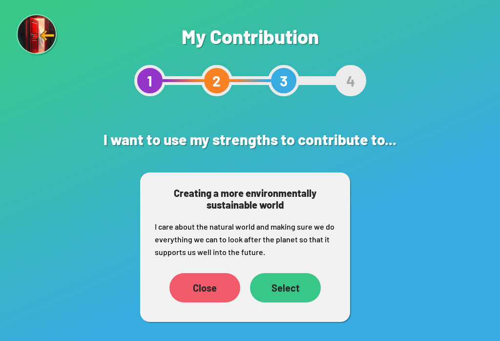
click at [298, 290] on div "Select" at bounding box center [285, 287] width 71 height 29
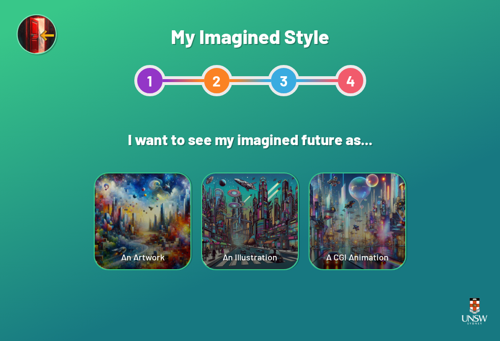
click at [262, 231] on div "An Illustration" at bounding box center [250, 221] width 96 height 96
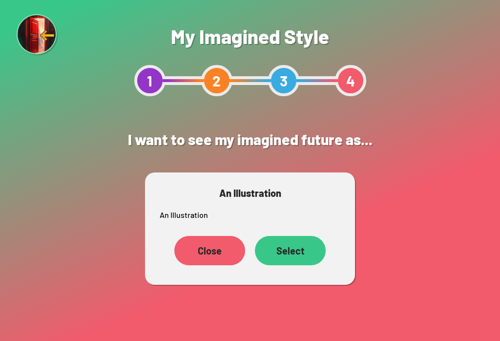
click at [306, 251] on div "Select" at bounding box center [290, 250] width 71 height 29
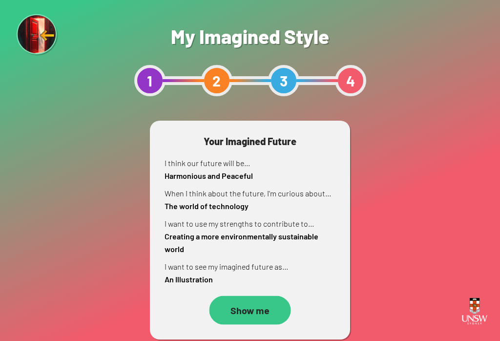
click at [264, 314] on div "Show me" at bounding box center [250, 310] width 82 height 29
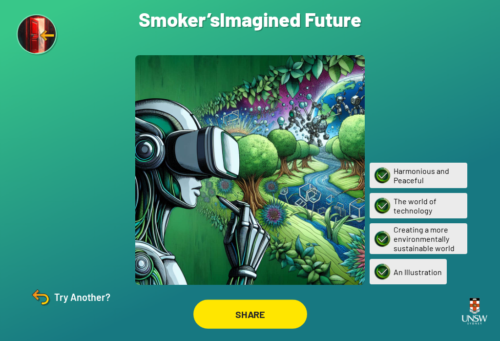
click at [268, 317] on div "SHARE" at bounding box center [250, 313] width 114 height 29
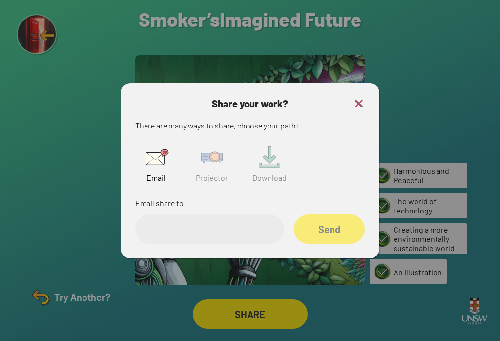
click at [219, 166] on img at bounding box center [211, 157] width 31 height 31
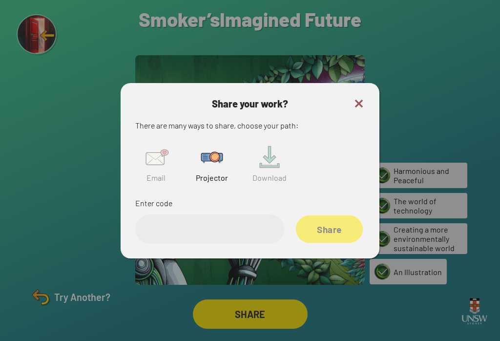
click at [340, 238] on div "Share" at bounding box center [329, 229] width 67 height 28
click at [254, 237] on input "text" at bounding box center [209, 228] width 149 height 29
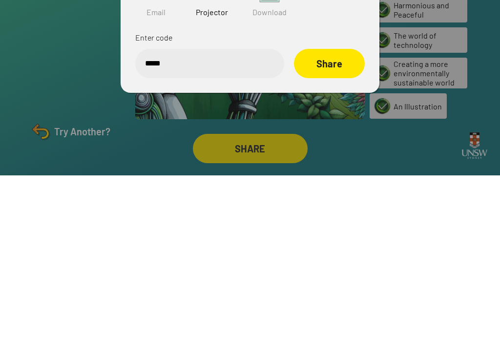
type input "******"
click at [347, 214] on div "Share" at bounding box center [330, 228] width 70 height 29
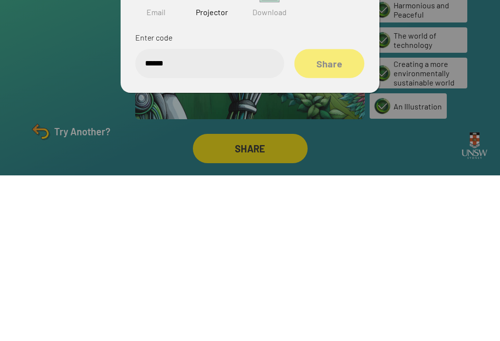
scroll to position [15, 0]
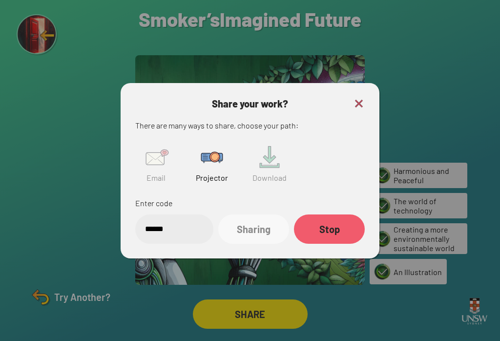
click at [361, 98] on img at bounding box center [359, 104] width 12 height 12
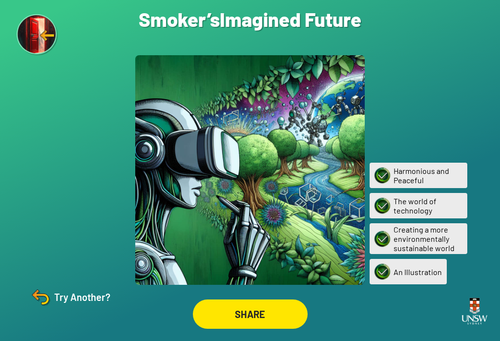
click at [51, 295] on img at bounding box center [40, 296] width 23 height 23
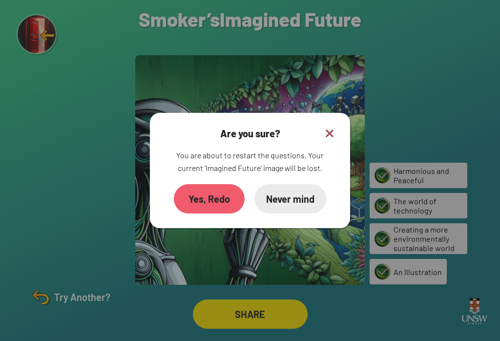
click at [310, 195] on div "Never mind" at bounding box center [290, 198] width 72 height 29
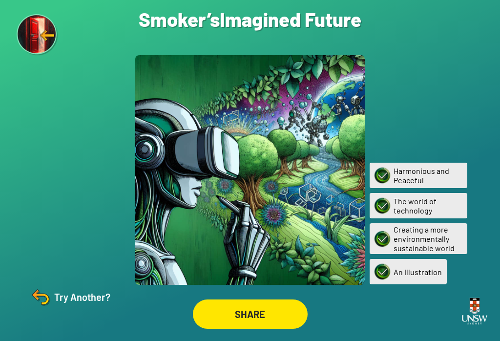
click at [66, 293] on div "Try Another?" at bounding box center [70, 296] width 82 height 23
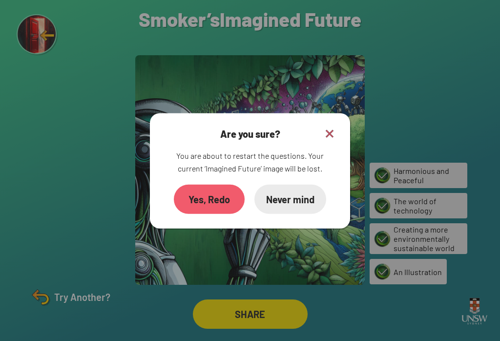
click at [224, 189] on div "Yes, Redo" at bounding box center [209, 199] width 71 height 29
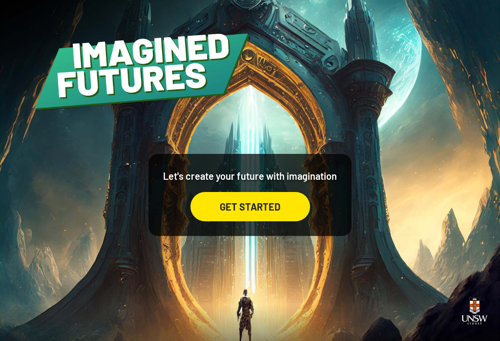
click at [287, 217] on div "GET STARTED" at bounding box center [250, 206] width 120 height 29
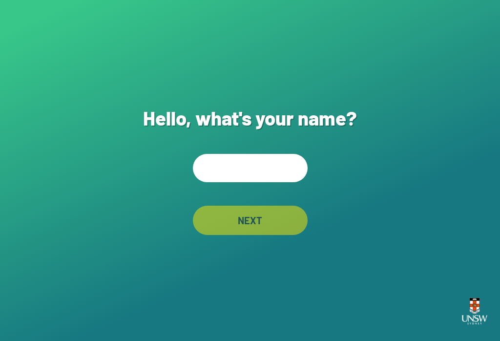
click at [285, 175] on input "text" at bounding box center [250, 168] width 115 height 28
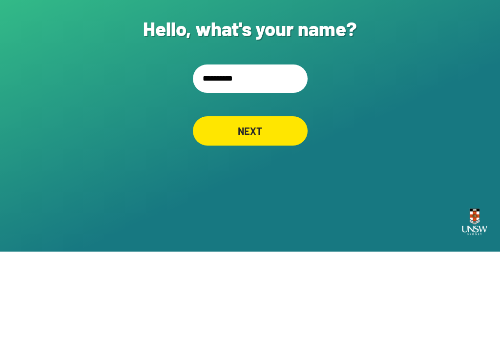
type input "**********"
click at [289, 206] on div "NEXT" at bounding box center [249, 220] width 113 height 29
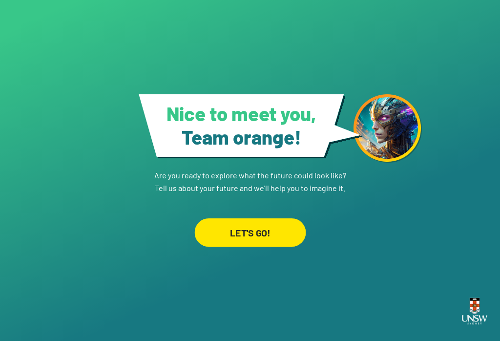
click at [264, 220] on div "LET'S GO!" at bounding box center [249, 232] width 111 height 28
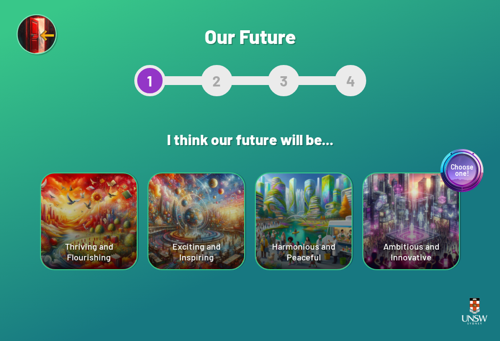
click at [320, 220] on div "Harmonious and Peaceful" at bounding box center [304, 221] width 96 height 96
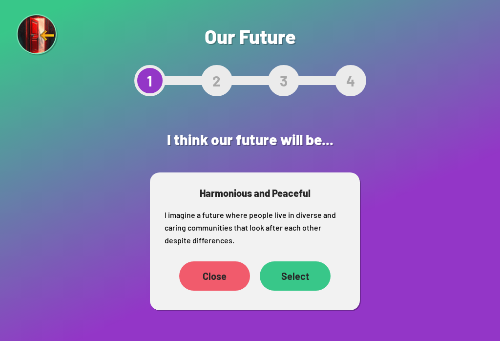
click at [312, 272] on div "Select" at bounding box center [295, 275] width 71 height 29
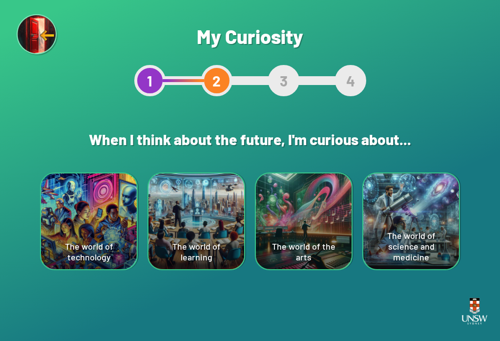
click at [339, 224] on div "The world of the arts" at bounding box center [304, 221] width 96 height 96
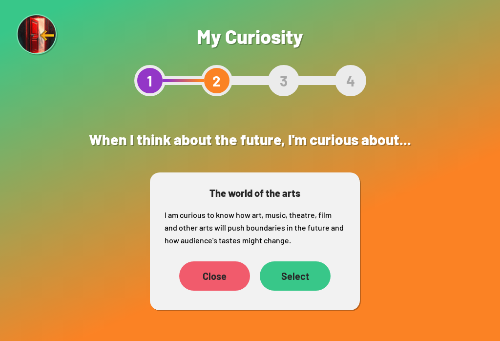
click at [313, 267] on div "Select" at bounding box center [295, 275] width 71 height 29
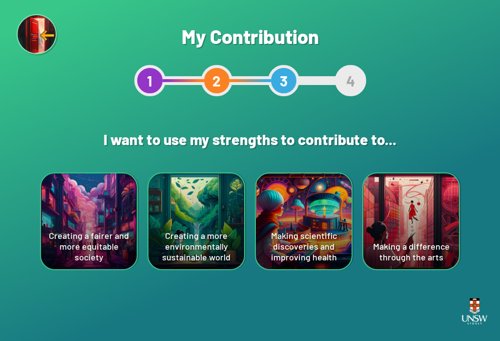
click at [72, 210] on div "Creating a fairer and more equitable society" at bounding box center [89, 221] width 96 height 96
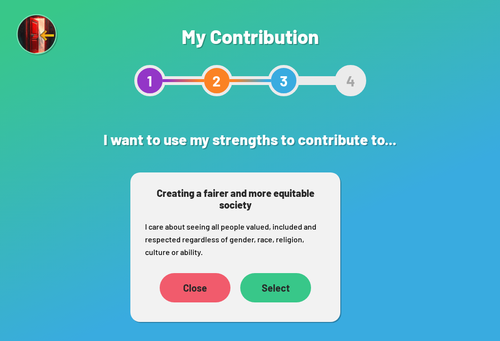
click at [297, 285] on div "Select" at bounding box center [275, 287] width 71 height 29
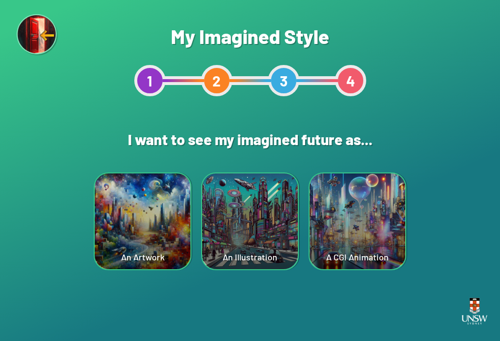
click at [361, 219] on div "A CGI Animation" at bounding box center [358, 221] width 96 height 96
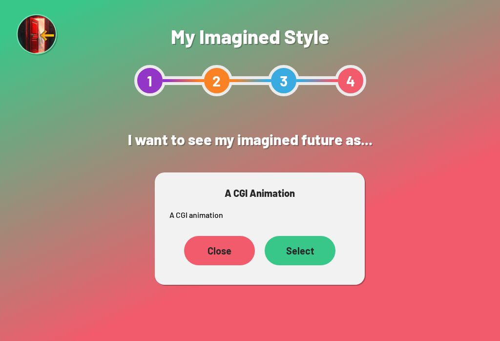
click at [321, 251] on div "Select" at bounding box center [300, 250] width 71 height 29
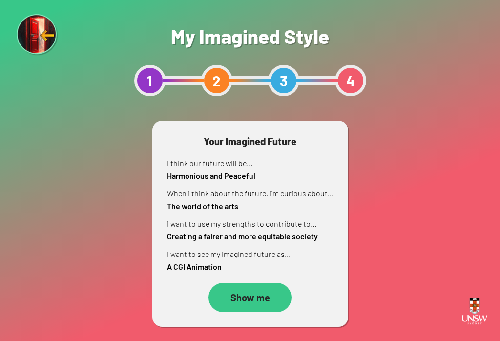
click at [269, 296] on div "Show me" at bounding box center [250, 297] width 83 height 29
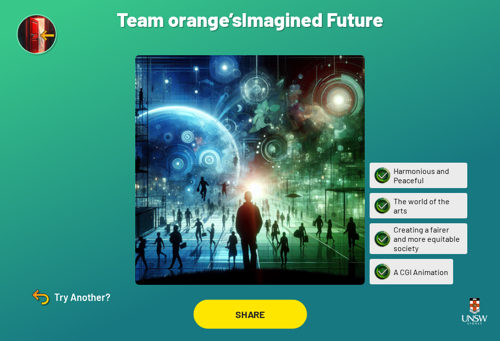
click at [279, 316] on div "SHARE" at bounding box center [250, 313] width 114 height 29
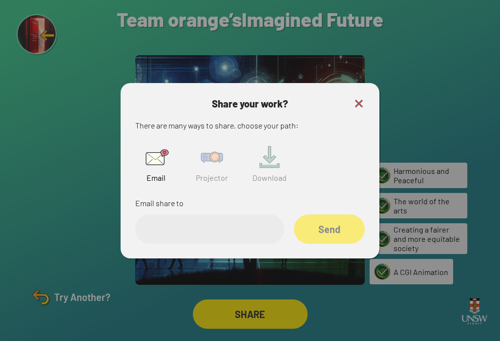
click at [223, 161] on img at bounding box center [211, 157] width 31 height 31
click at [217, 230] on input "text" at bounding box center [209, 228] width 149 height 29
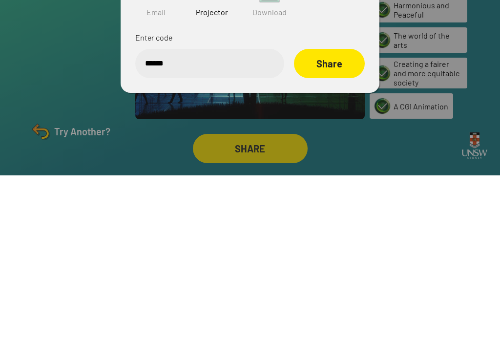
type input "******"
click at [341, 214] on div "Share" at bounding box center [329, 228] width 71 height 29
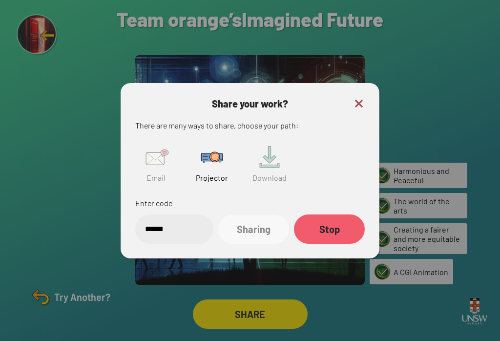
click at [357, 98] on img at bounding box center [359, 104] width 12 height 12
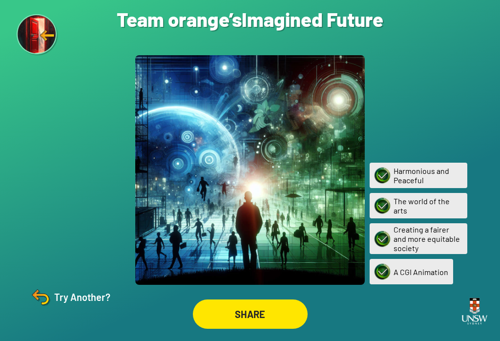
click at [37, 293] on img at bounding box center [40, 296] width 23 height 23
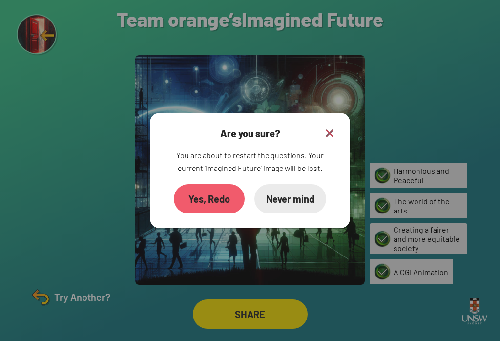
click at [334, 127] on img at bounding box center [330, 133] width 12 height 12
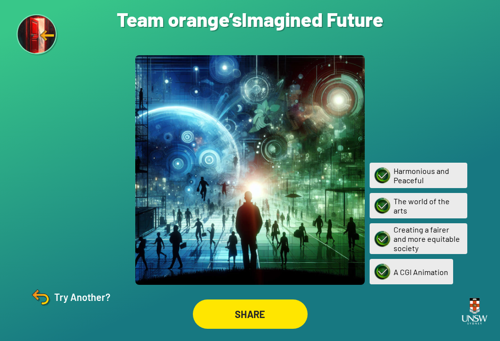
scroll to position [0, 0]
